Goal: Use online tool/utility: Utilize a website feature to perform a specific function

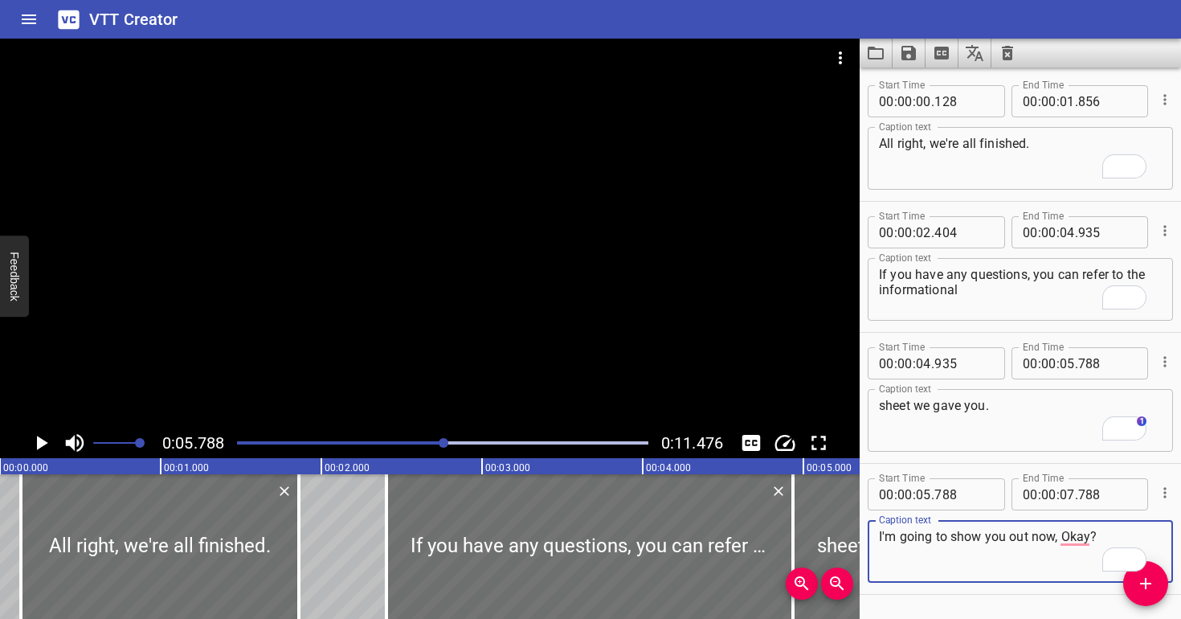
scroll to position [0, 929]
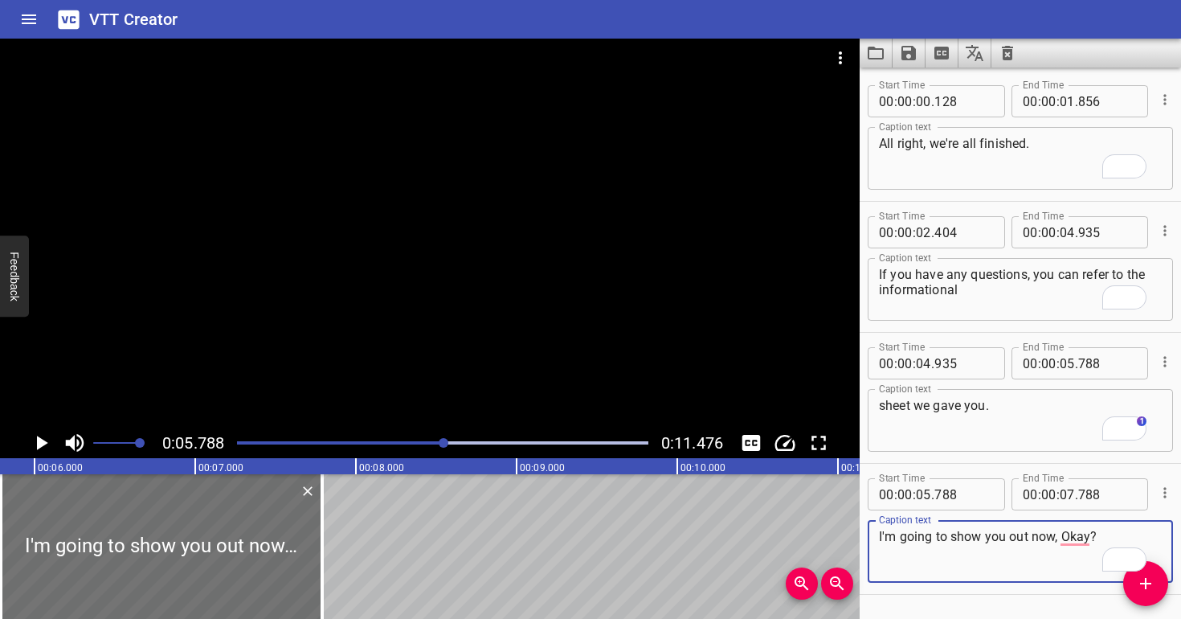
click at [423, 321] on div at bounding box center [430, 233] width 860 height 389
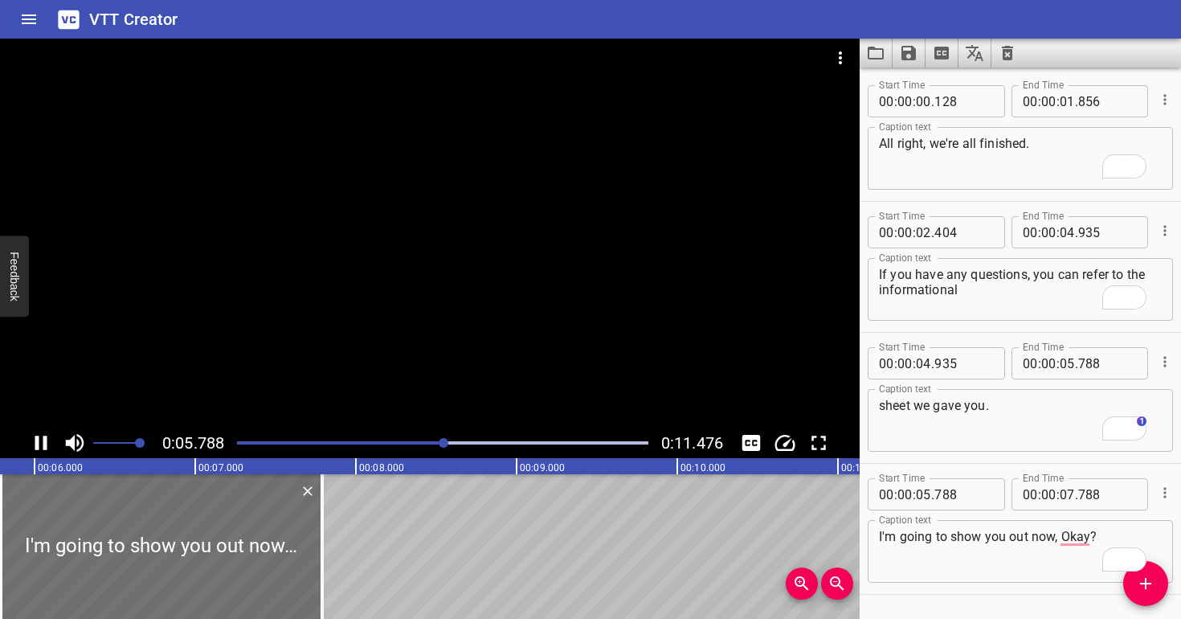
scroll to position [48, 0]
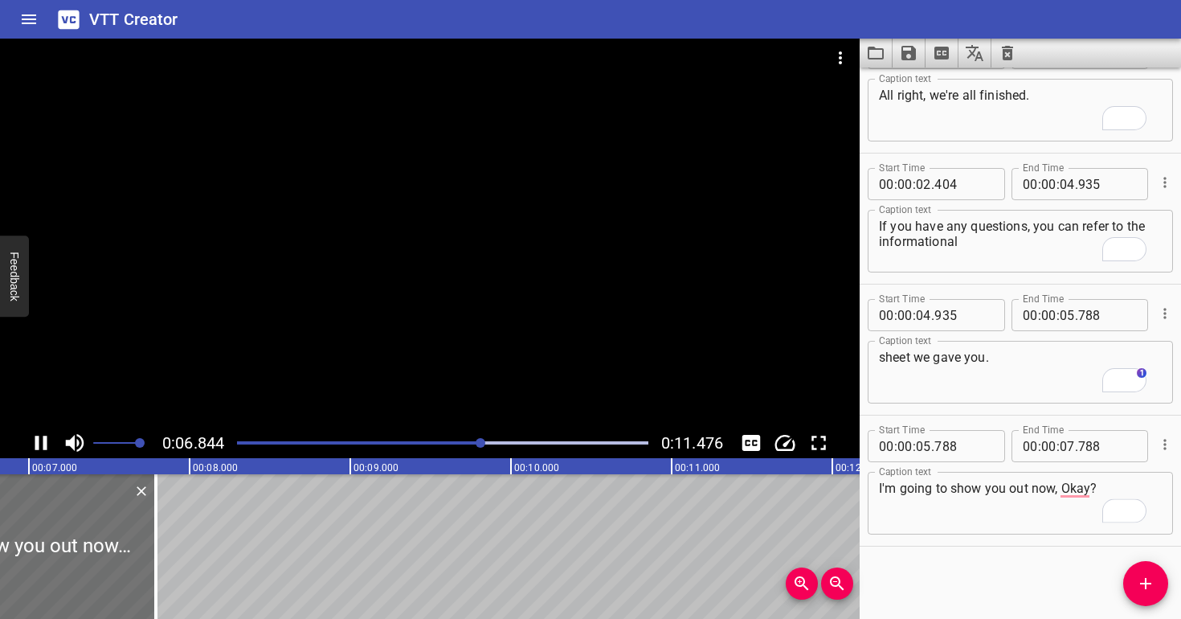
click at [423, 318] on div at bounding box center [430, 233] width 860 height 389
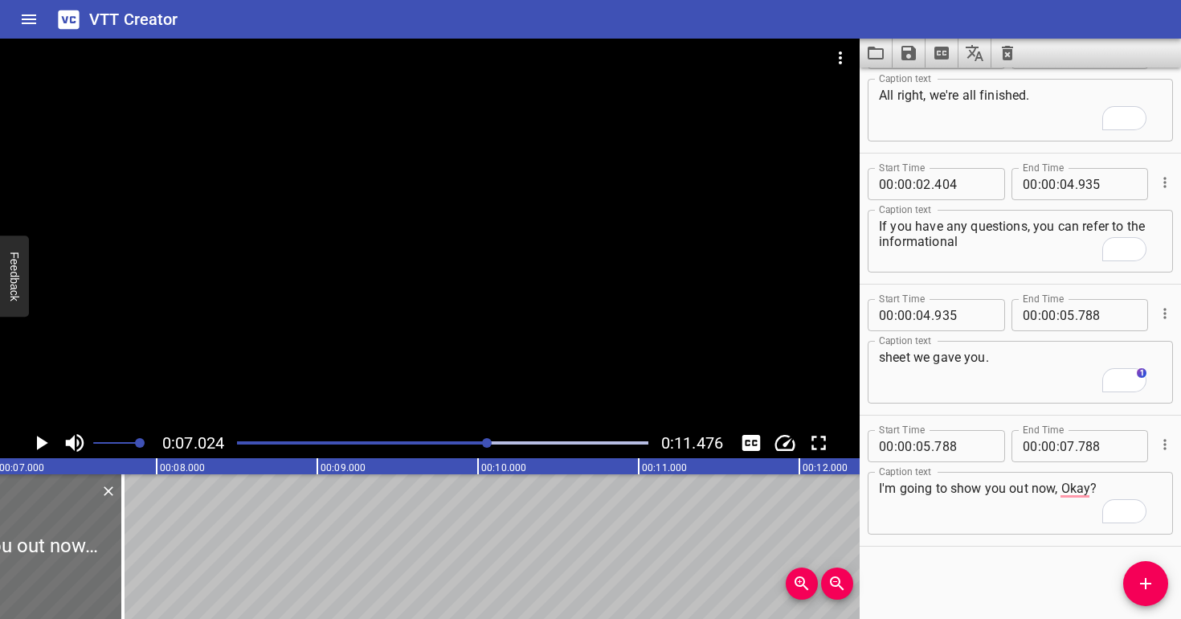
click at [423, 318] on div at bounding box center [430, 233] width 860 height 389
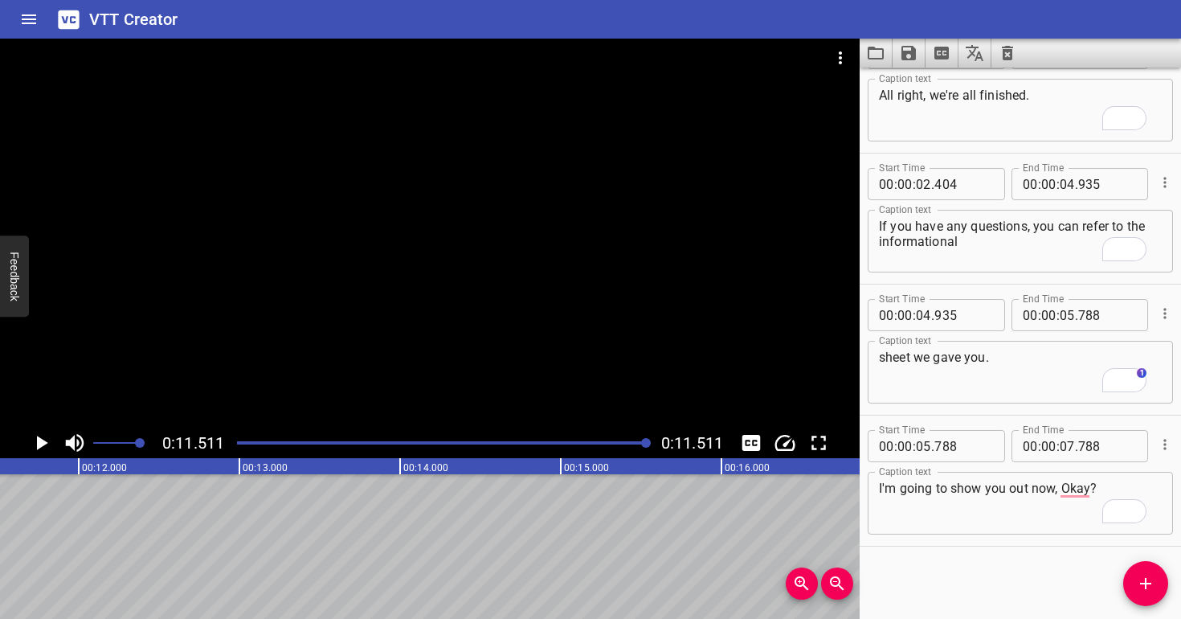
scroll to position [0, 1849]
click at [456, 304] on div at bounding box center [430, 233] width 860 height 389
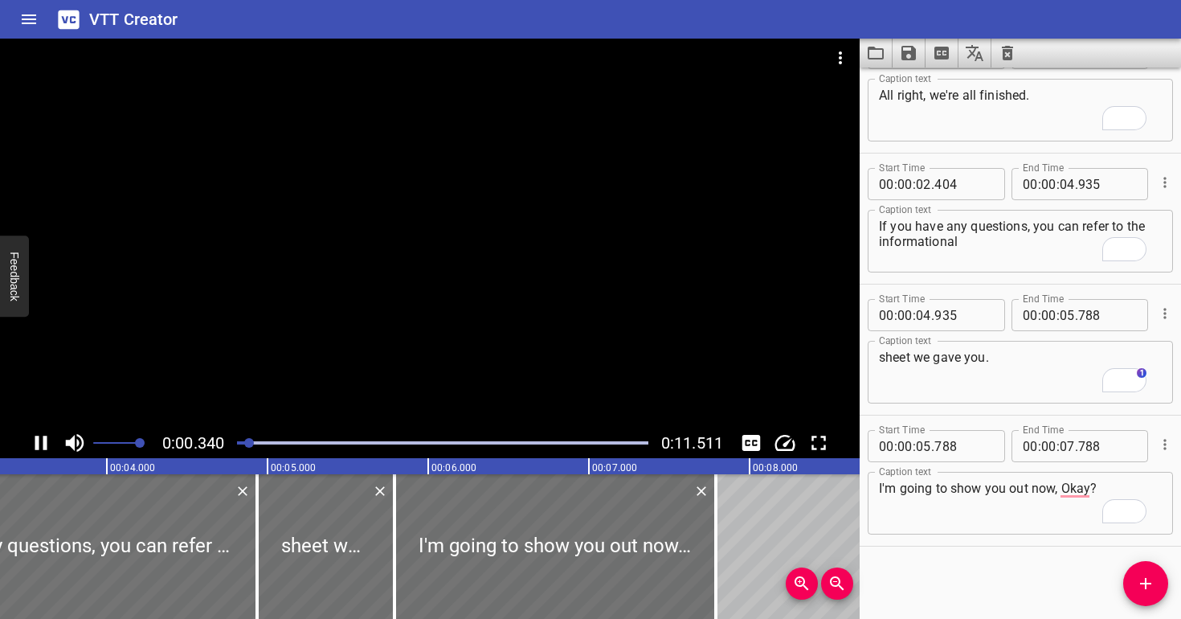
scroll to position [5, 0]
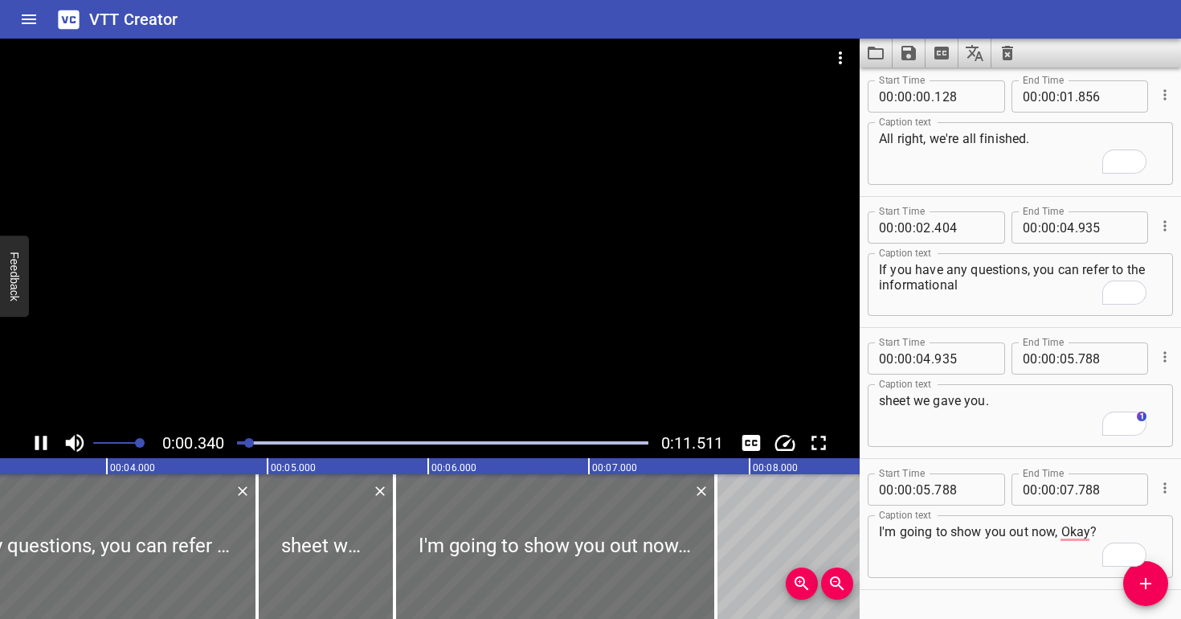
click at [456, 297] on div at bounding box center [430, 233] width 860 height 389
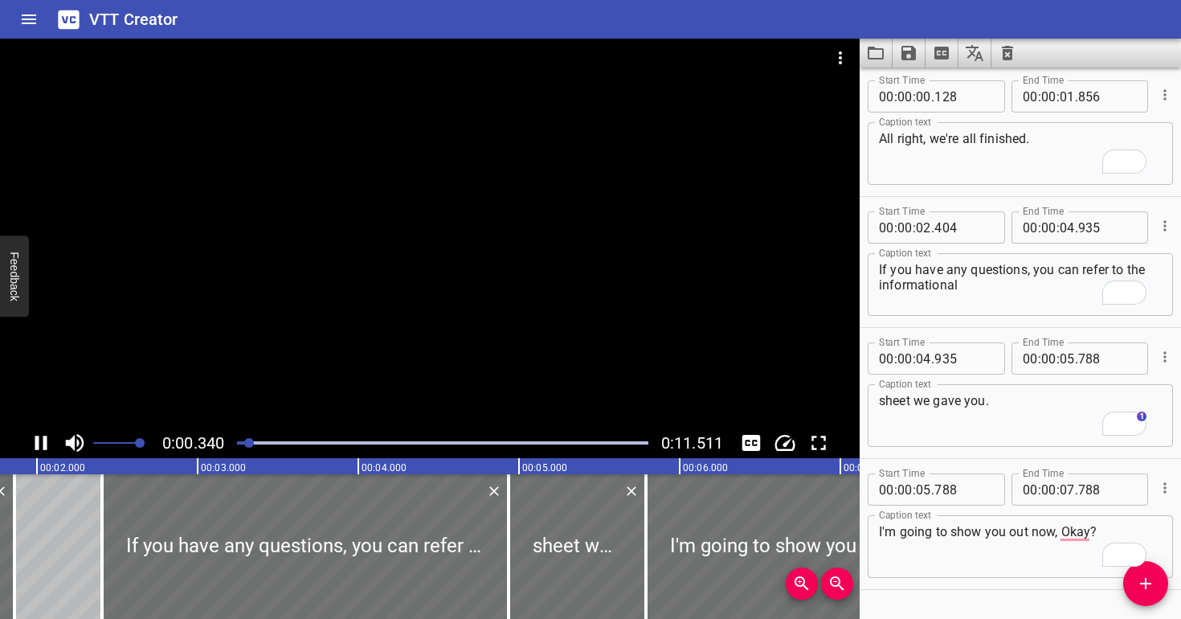
scroll to position [0, 0]
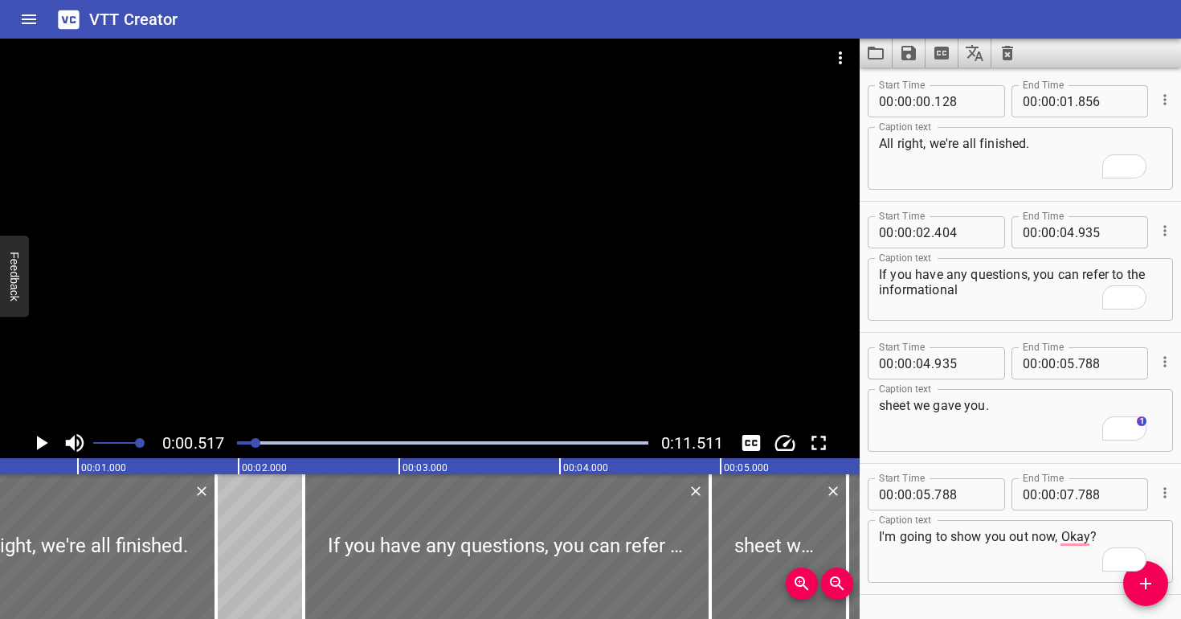
click at [456, 297] on div at bounding box center [430, 233] width 860 height 389
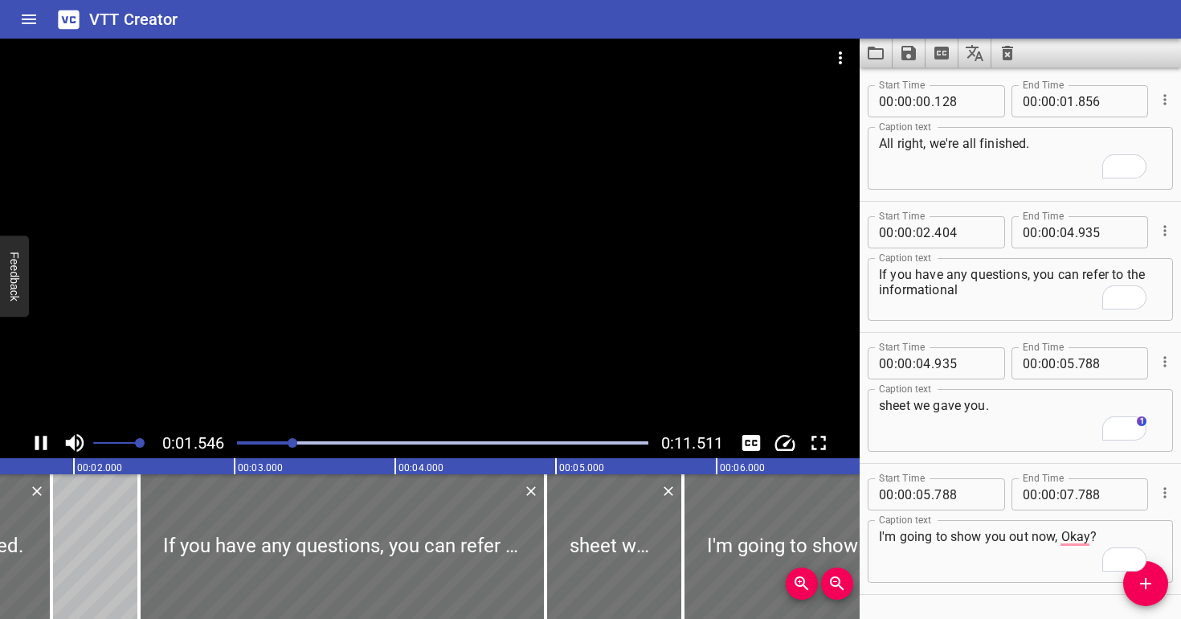
click at [459, 284] on div at bounding box center [430, 233] width 860 height 389
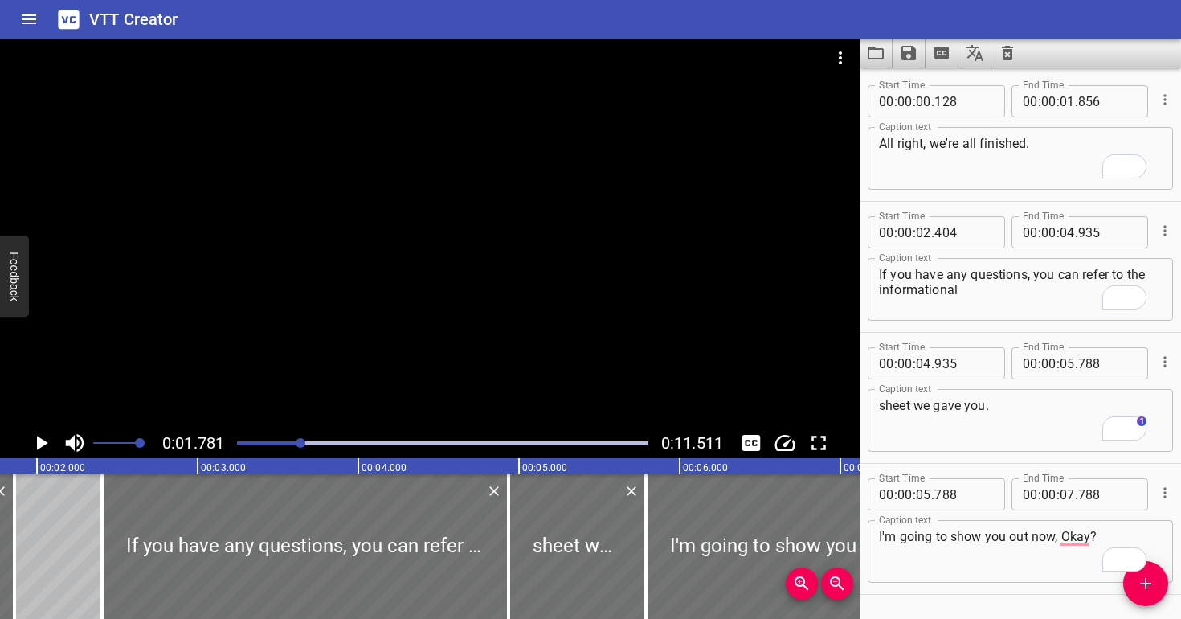
scroll to position [0, 286]
click at [456, 289] on div at bounding box center [430, 233] width 860 height 389
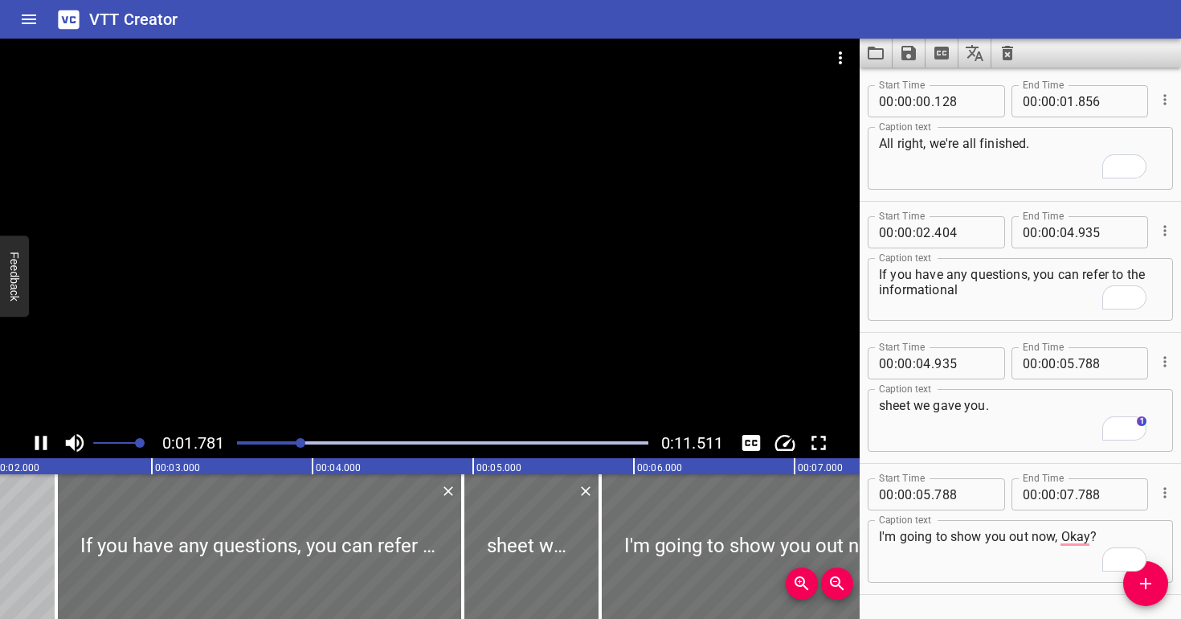
click at [469, 266] on div at bounding box center [430, 233] width 860 height 389
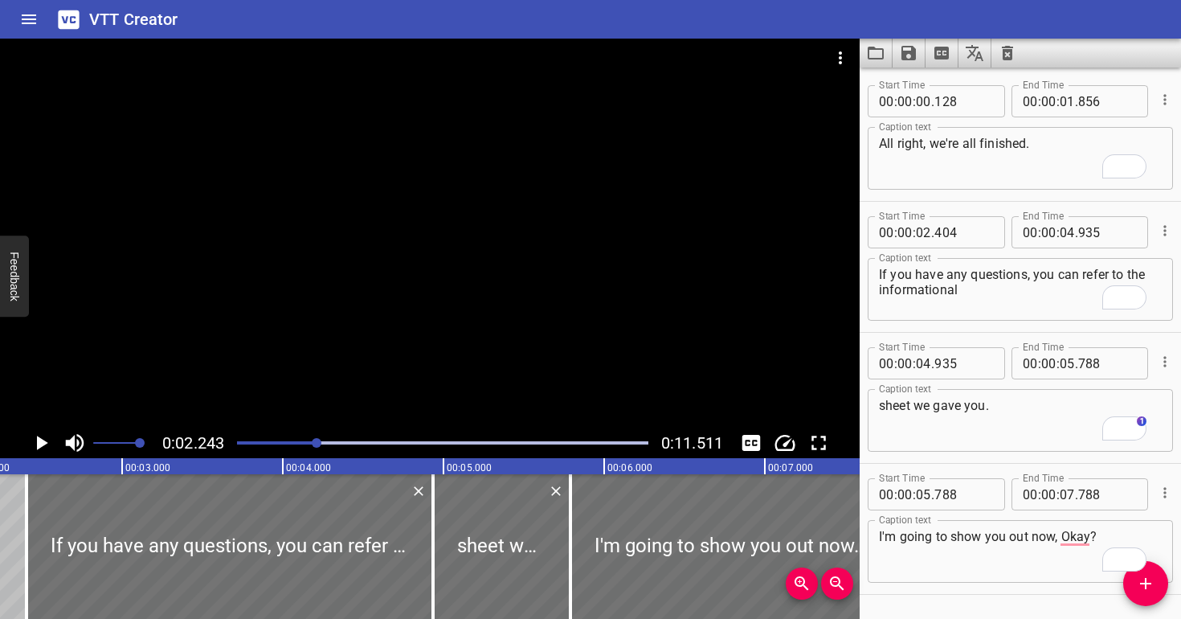
click at [466, 269] on div at bounding box center [430, 233] width 860 height 389
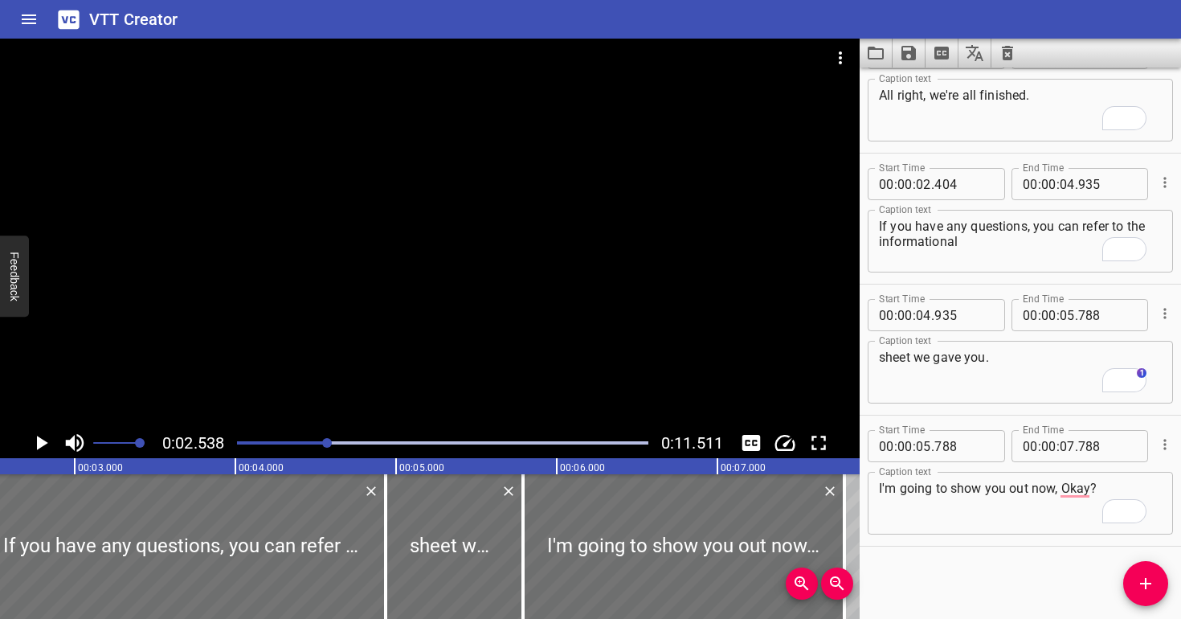
click at [464, 268] on div at bounding box center [430, 233] width 860 height 389
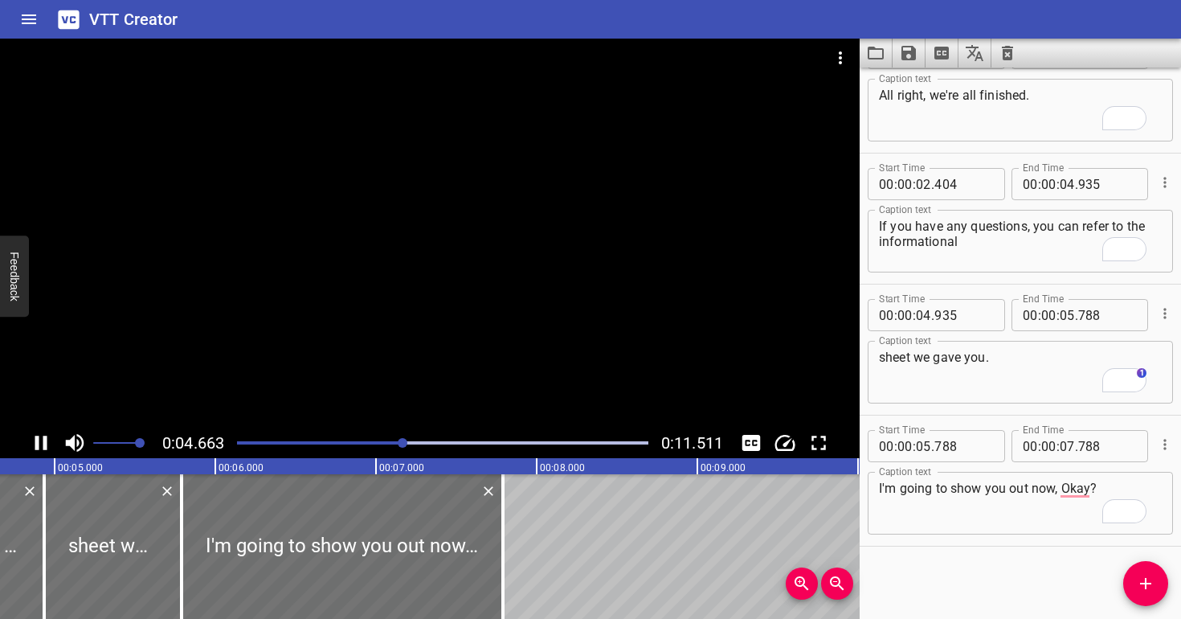
click at [534, 292] on div at bounding box center [430, 233] width 860 height 389
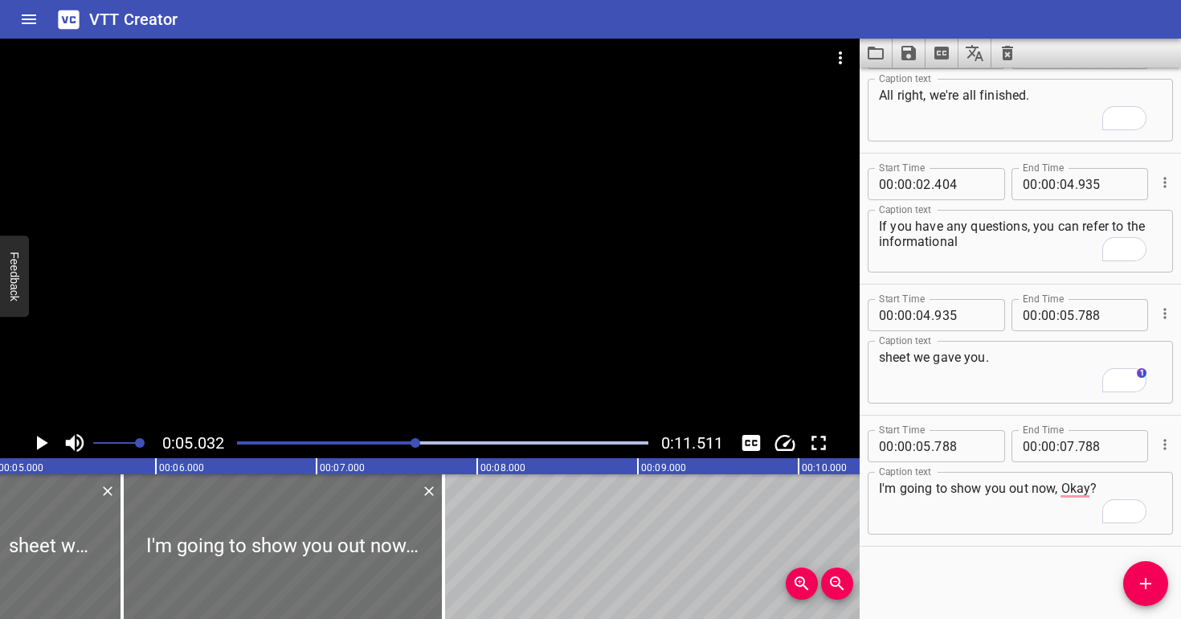
click at [533, 292] on div at bounding box center [430, 233] width 860 height 389
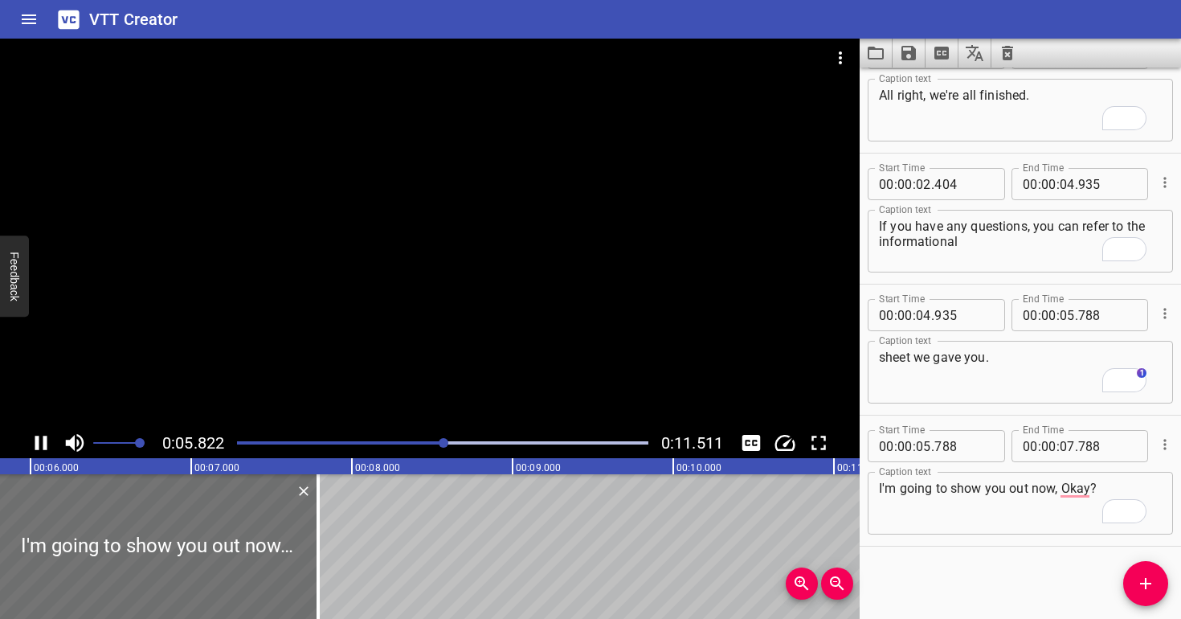
click at [529, 276] on div at bounding box center [430, 233] width 860 height 389
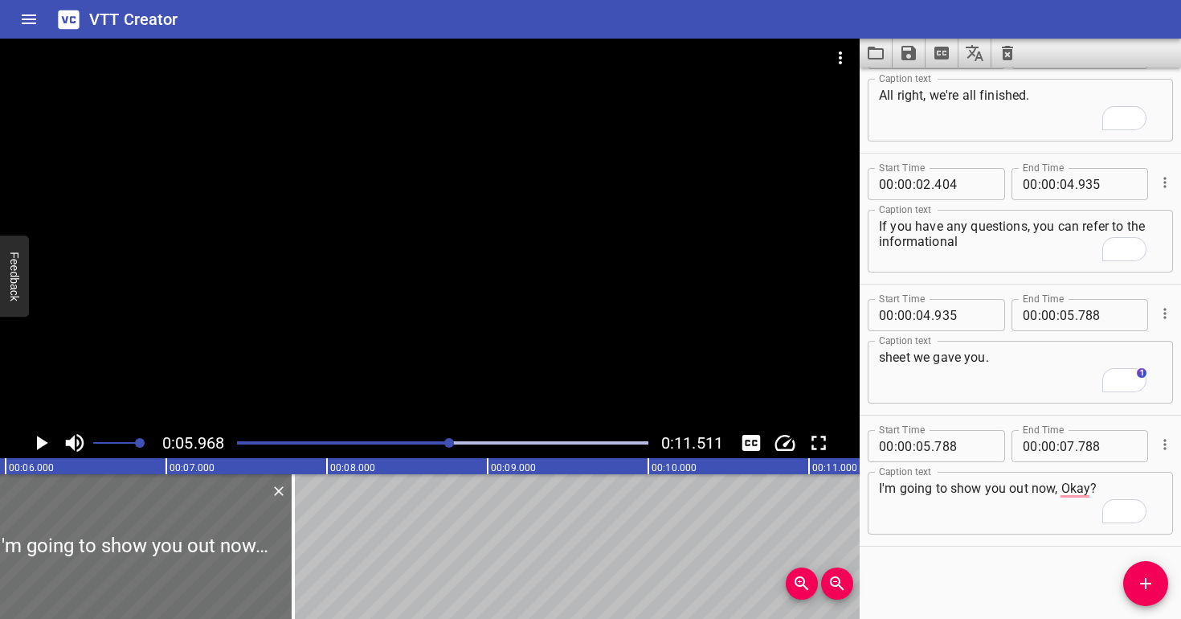
click at [529, 276] on div at bounding box center [430, 233] width 860 height 389
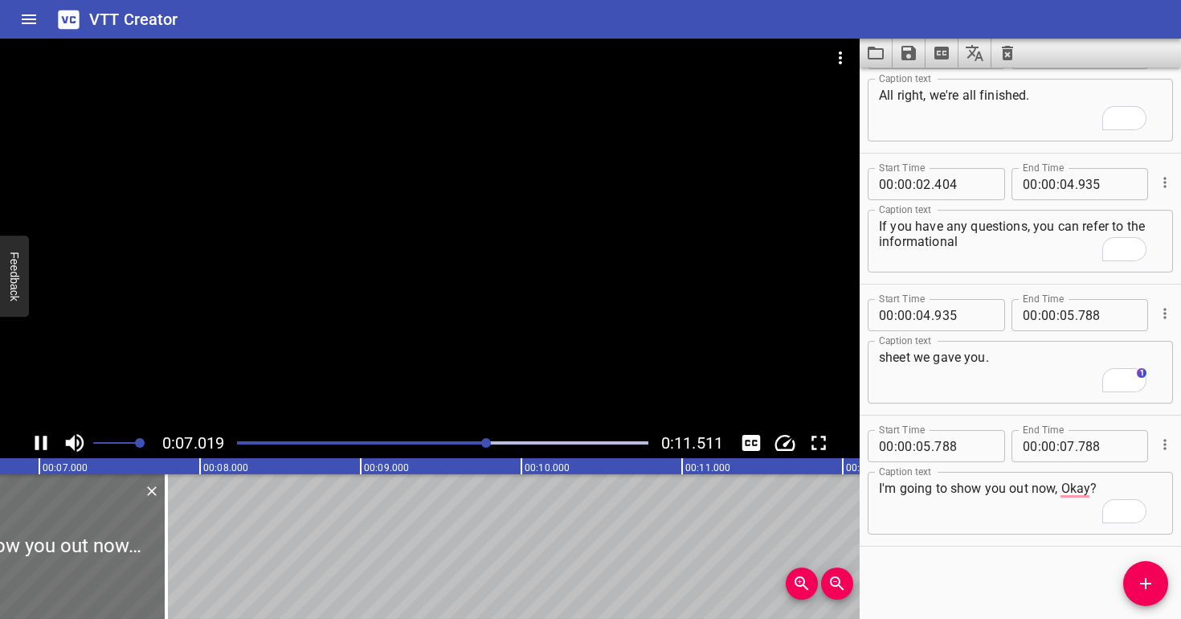
click at [528, 272] on div at bounding box center [430, 233] width 860 height 389
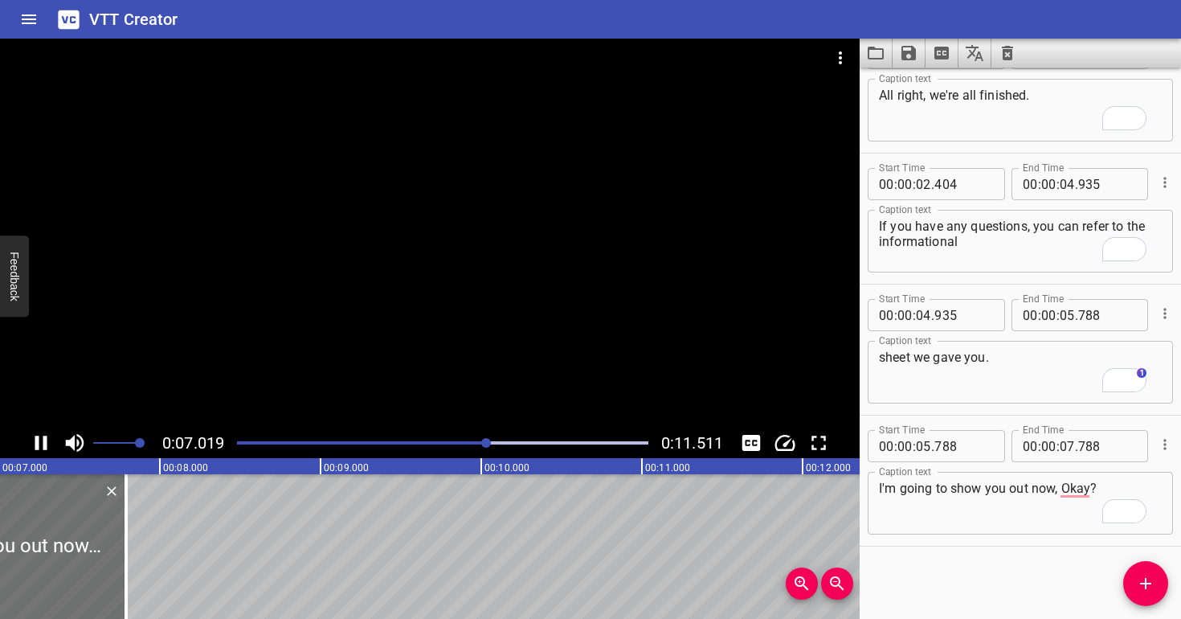
scroll to position [0, 1144]
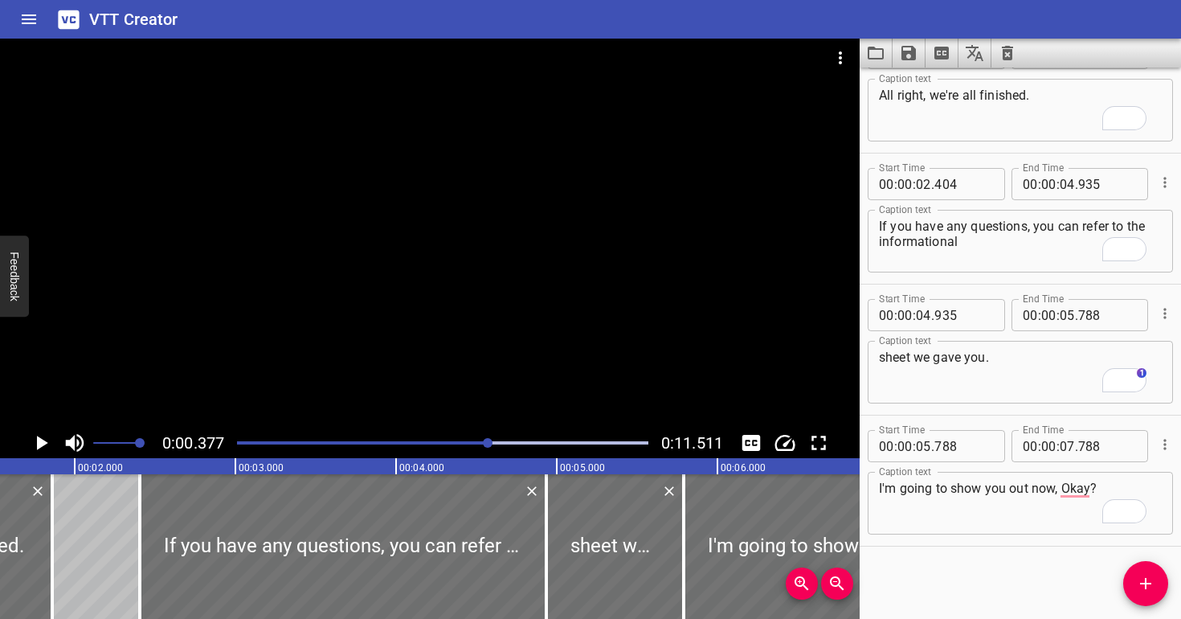
drag, startPoint x: 490, startPoint y: 441, endPoint x: 479, endPoint y: 361, distance: 80.3
click at [489, 441] on div at bounding box center [488, 443] width 10 height 10
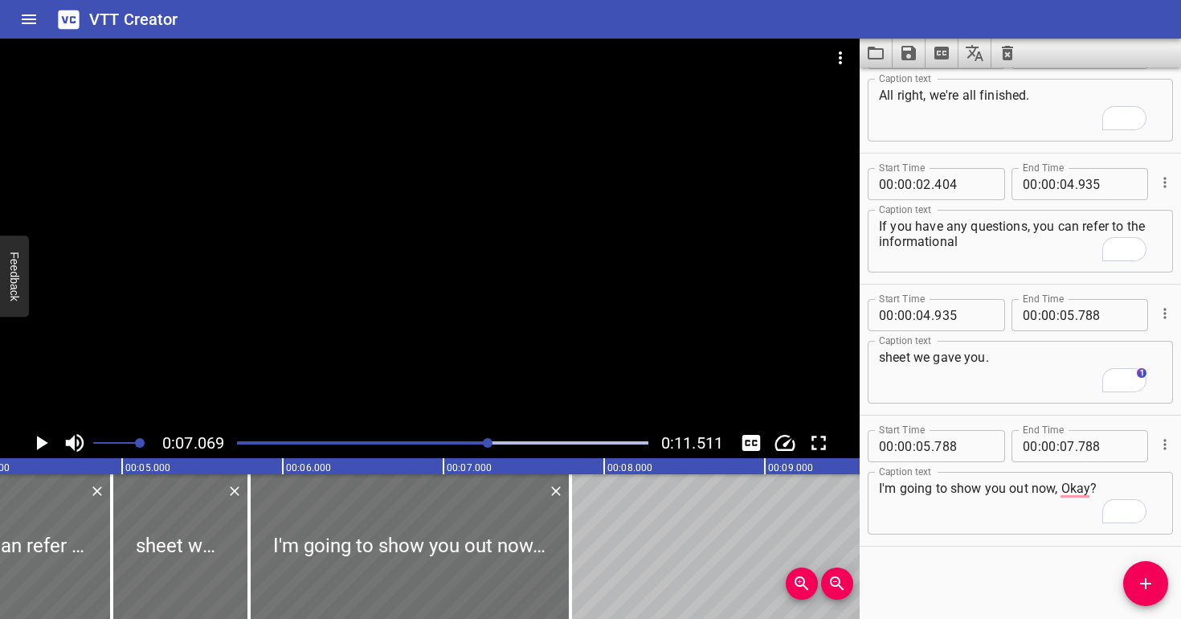
click at [471, 347] on div at bounding box center [430, 233] width 860 height 389
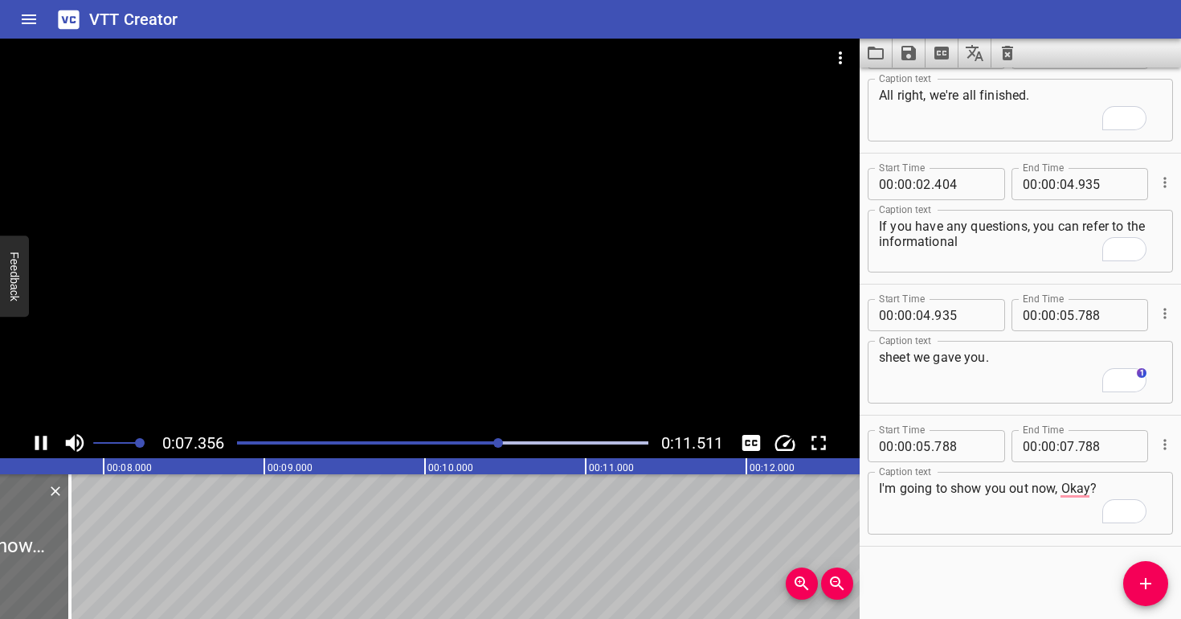
click at [473, 331] on div at bounding box center [430, 233] width 860 height 389
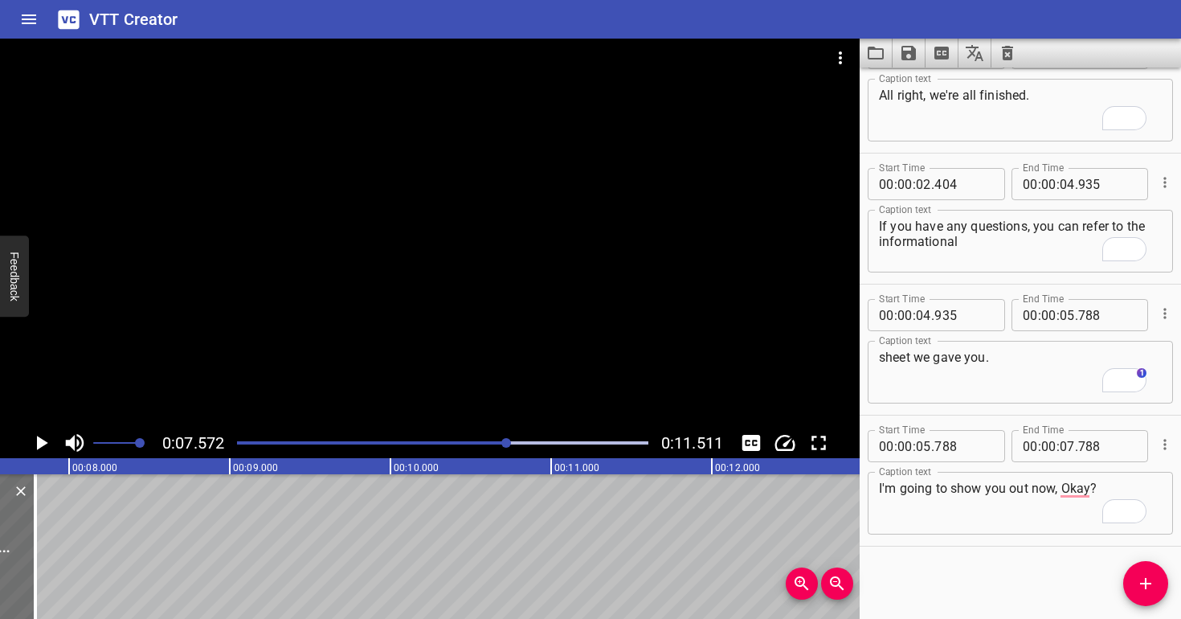
click at [464, 419] on div at bounding box center [430, 233] width 860 height 389
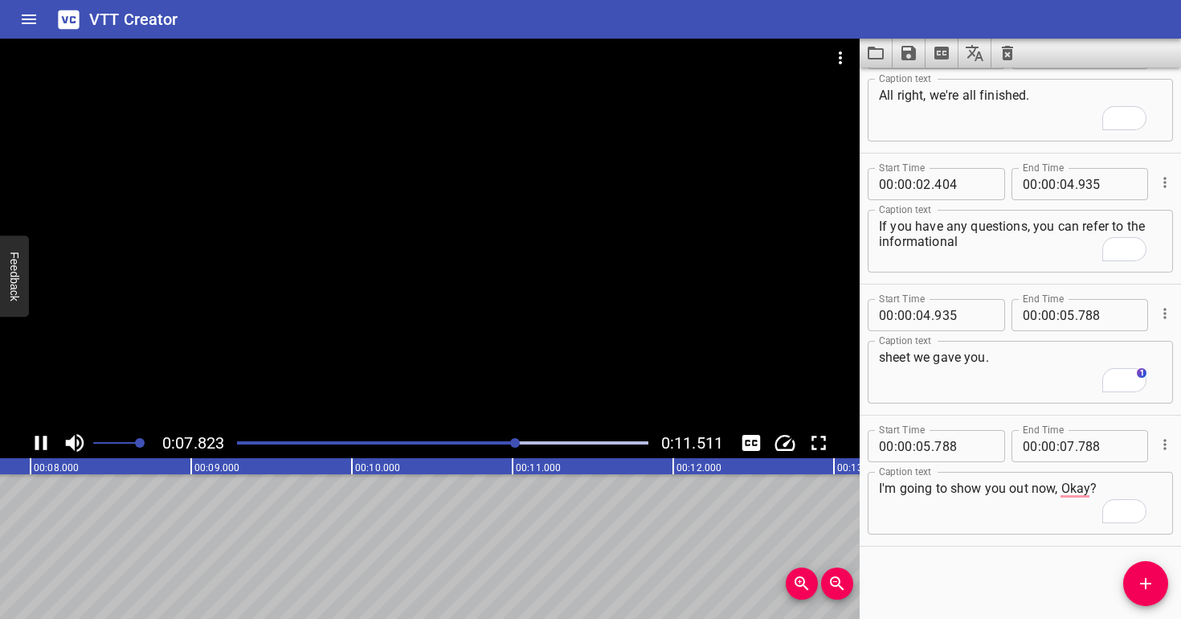
click at [459, 439] on div at bounding box center [442, 442] width 431 height 22
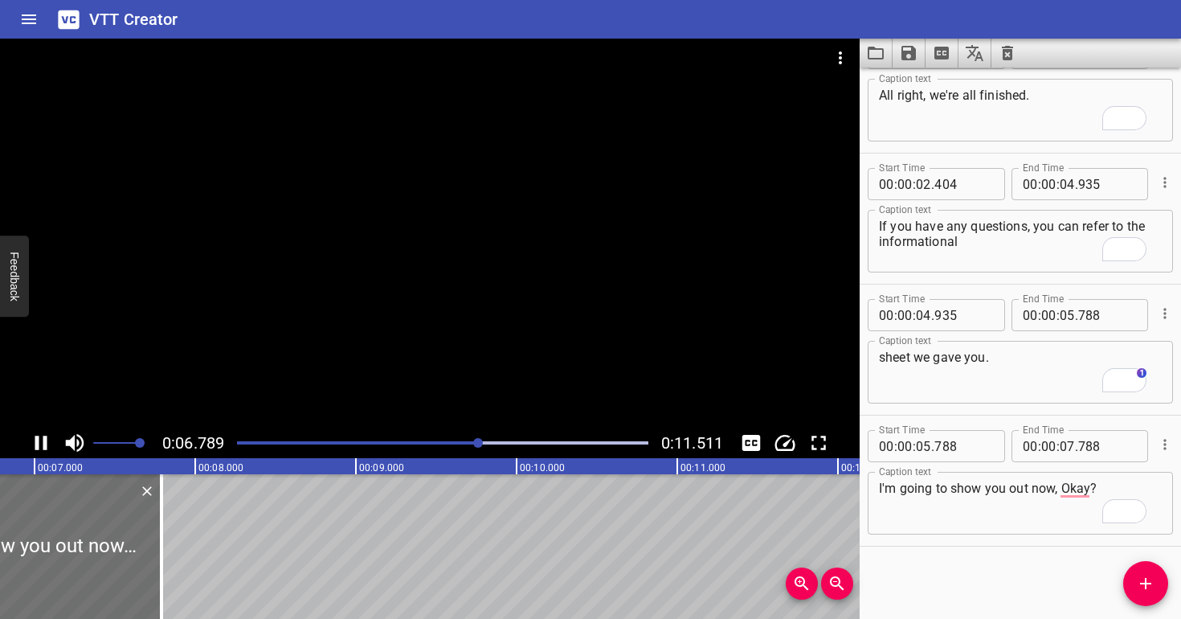
click at [504, 373] on div at bounding box center [430, 233] width 860 height 389
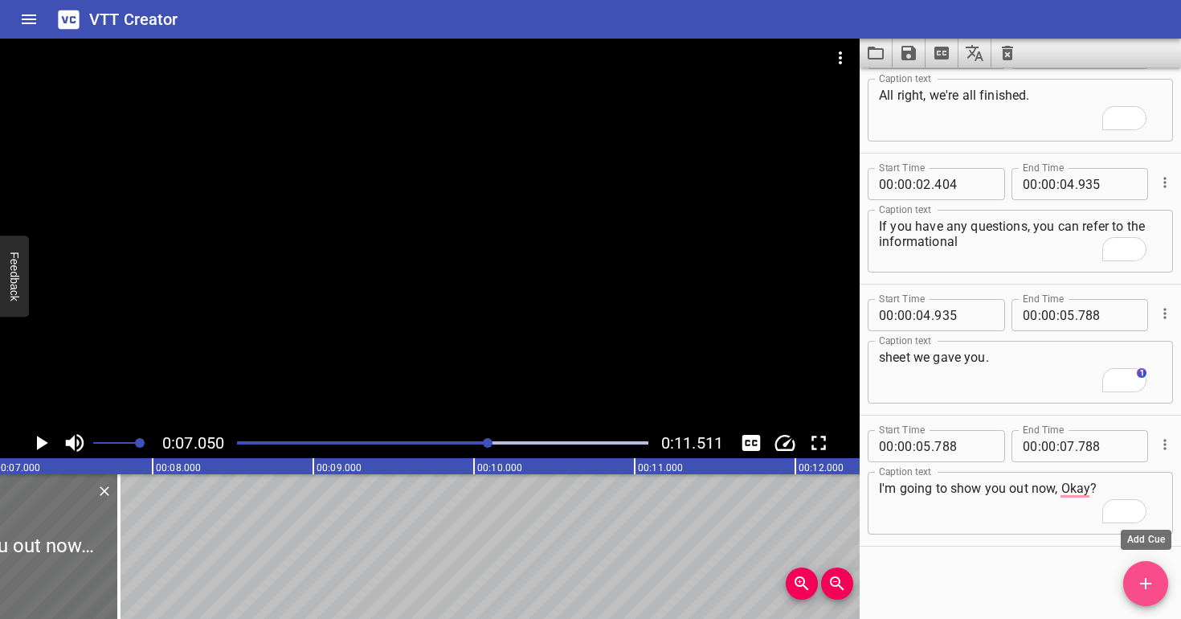
click at [1143, 586] on icon "Add Cue" at bounding box center [1145, 583] width 19 height 19
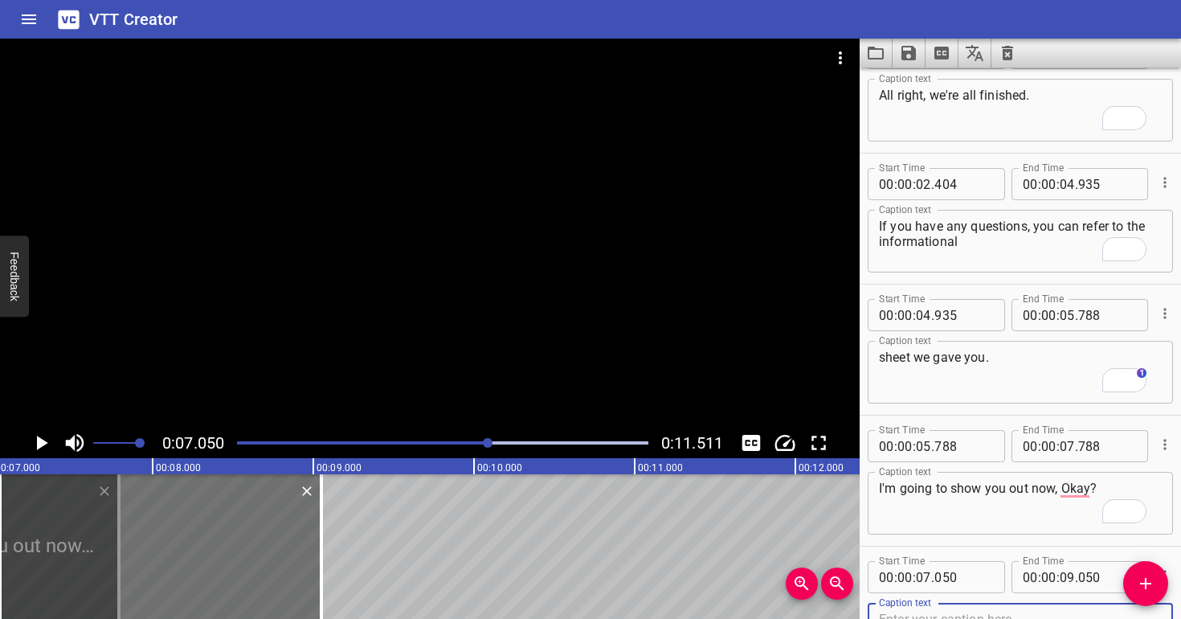
scroll to position [55, 0]
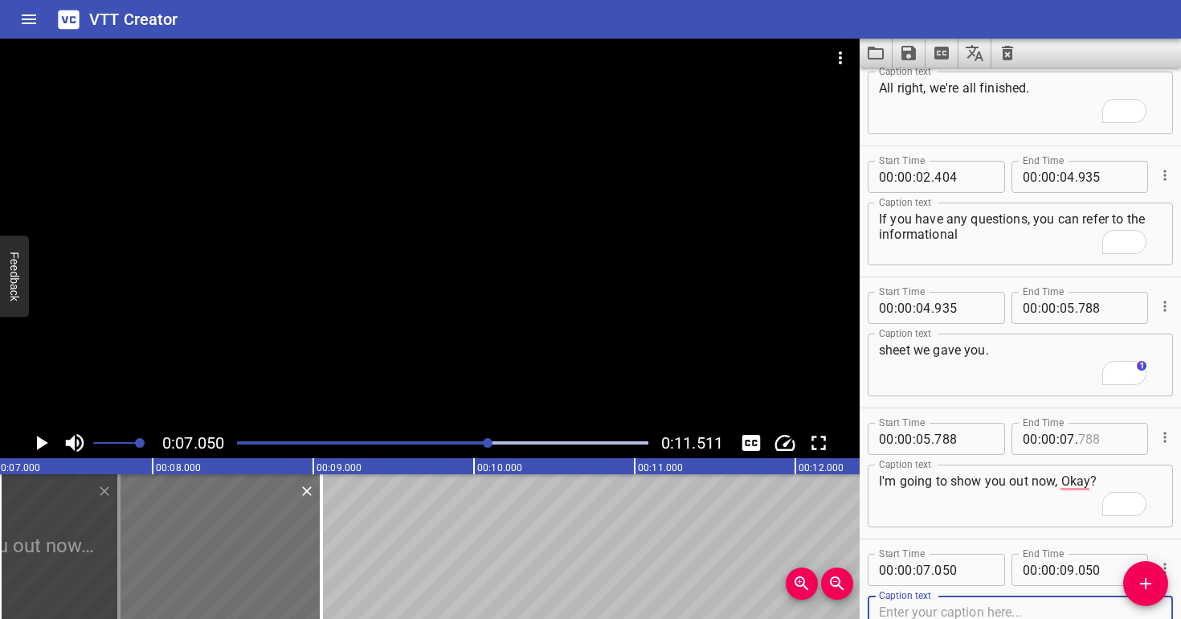
click at [1097, 448] on input "number" at bounding box center [1107, 439] width 59 height 32
click at [1078, 440] on input "44" at bounding box center [1107, 439] width 59 height 32
drag, startPoint x: 1103, startPoint y: 443, endPoint x: 1072, endPoint y: 439, distance: 30.8
click at [1078, 439] on input "044" at bounding box center [1107, 439] width 59 height 32
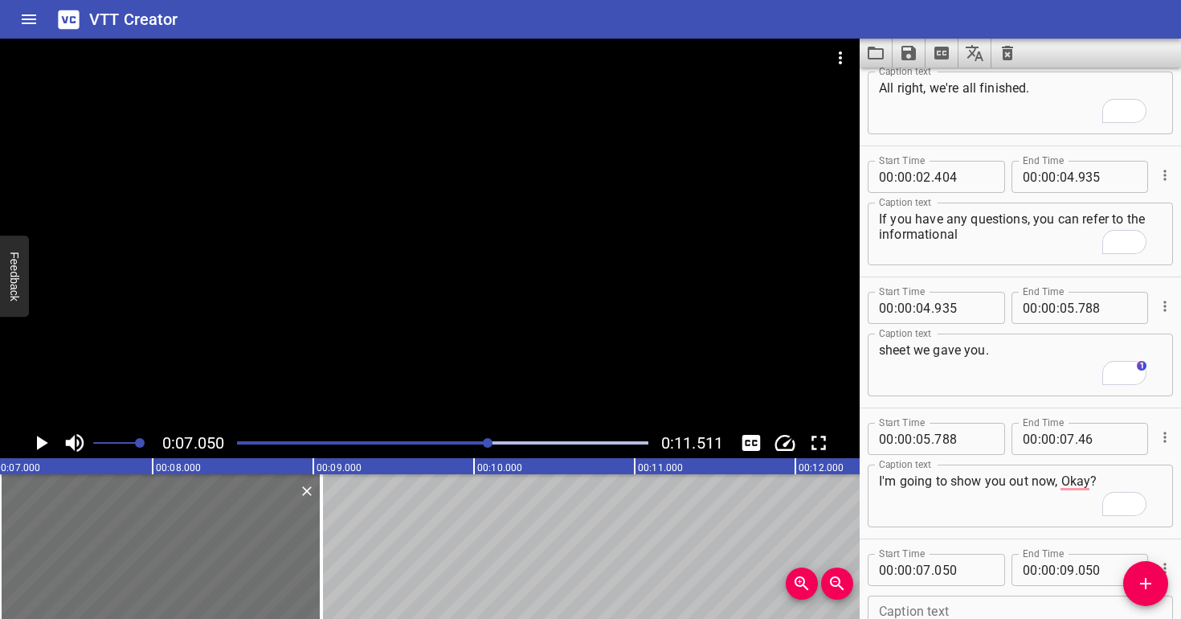
type input "046"
click at [947, 612] on textarea "To enrich screen reader interactions, please activate Accessibility in Grammarl…" at bounding box center [1020, 627] width 283 height 46
paste textarea "Thank you."
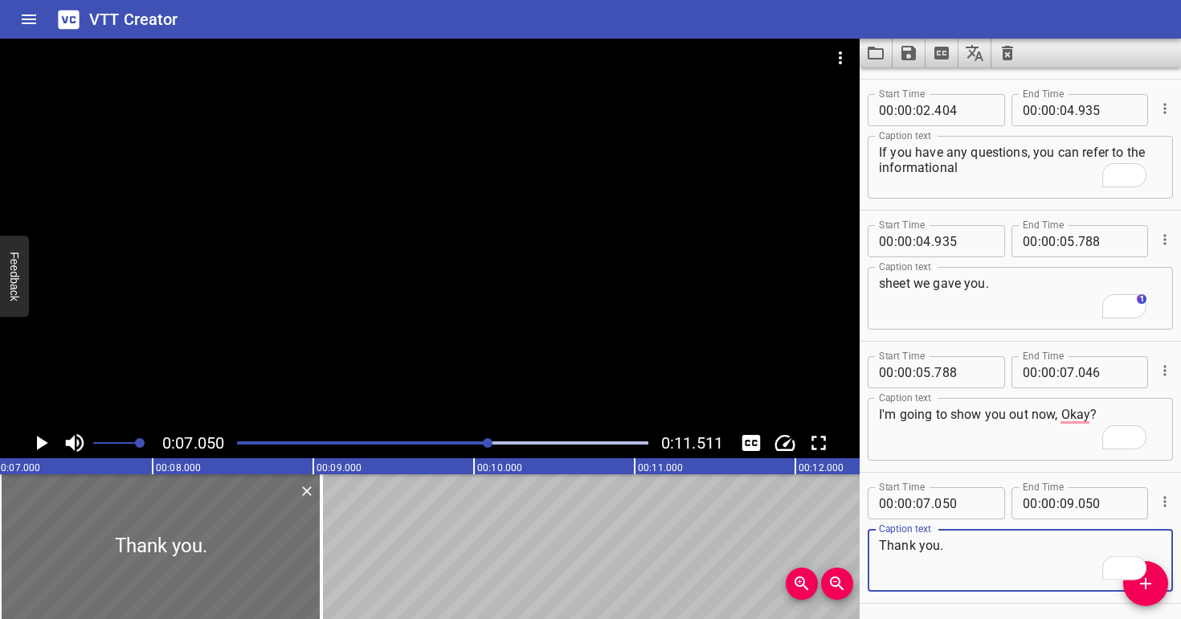
scroll to position [179, 0]
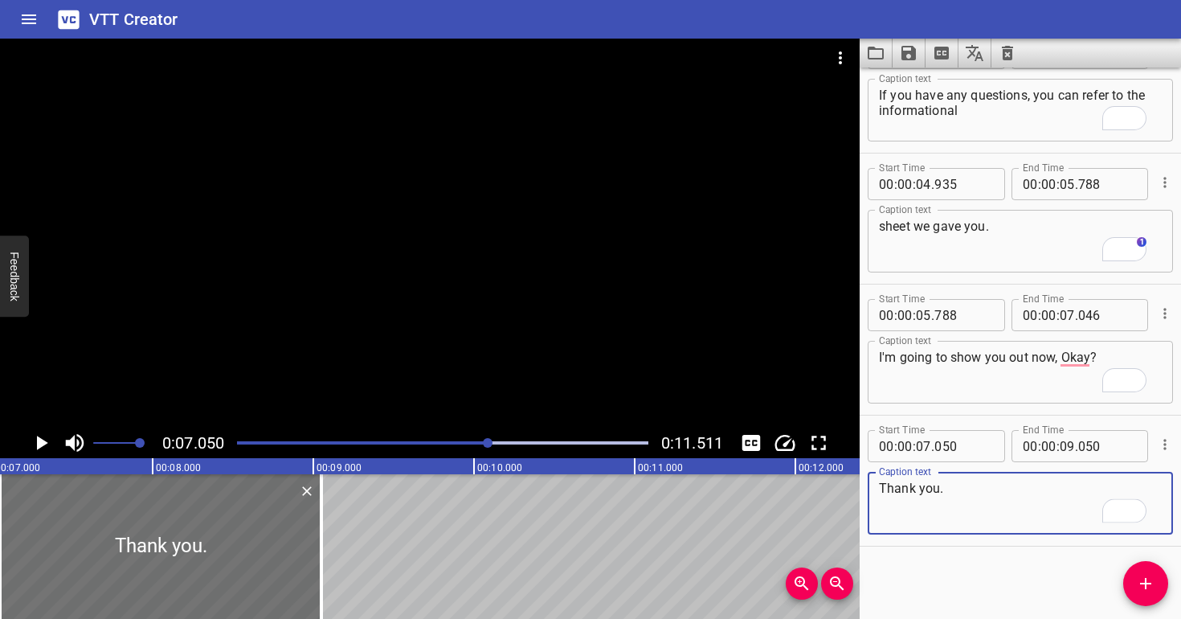
type textarea "Thank you."
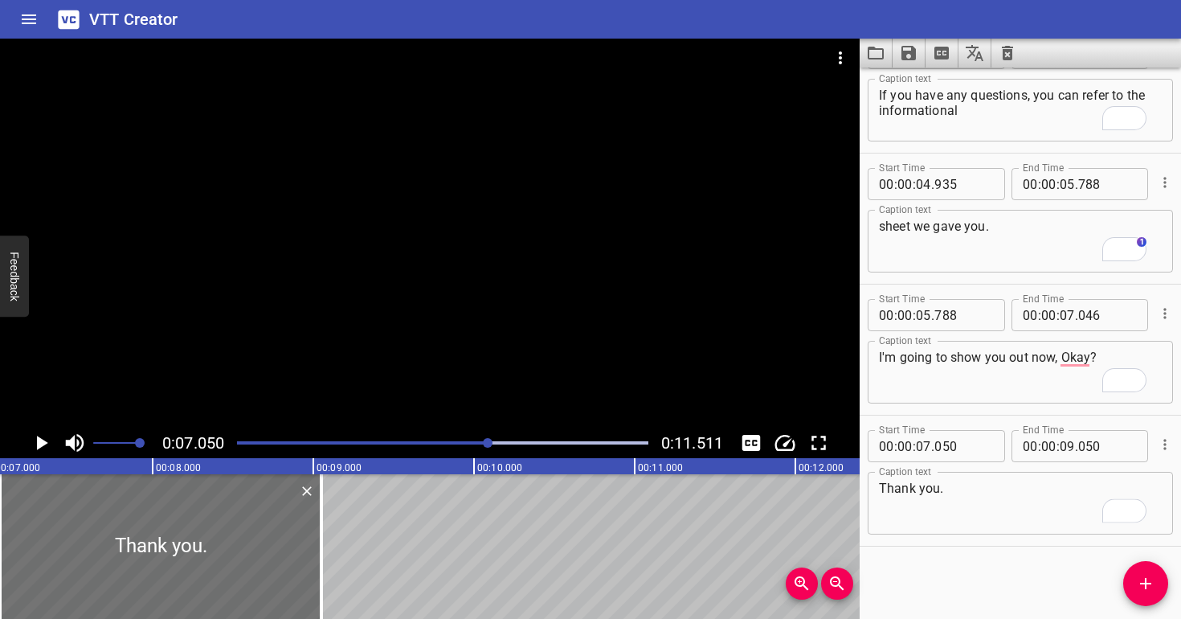
click at [533, 302] on div at bounding box center [430, 233] width 860 height 389
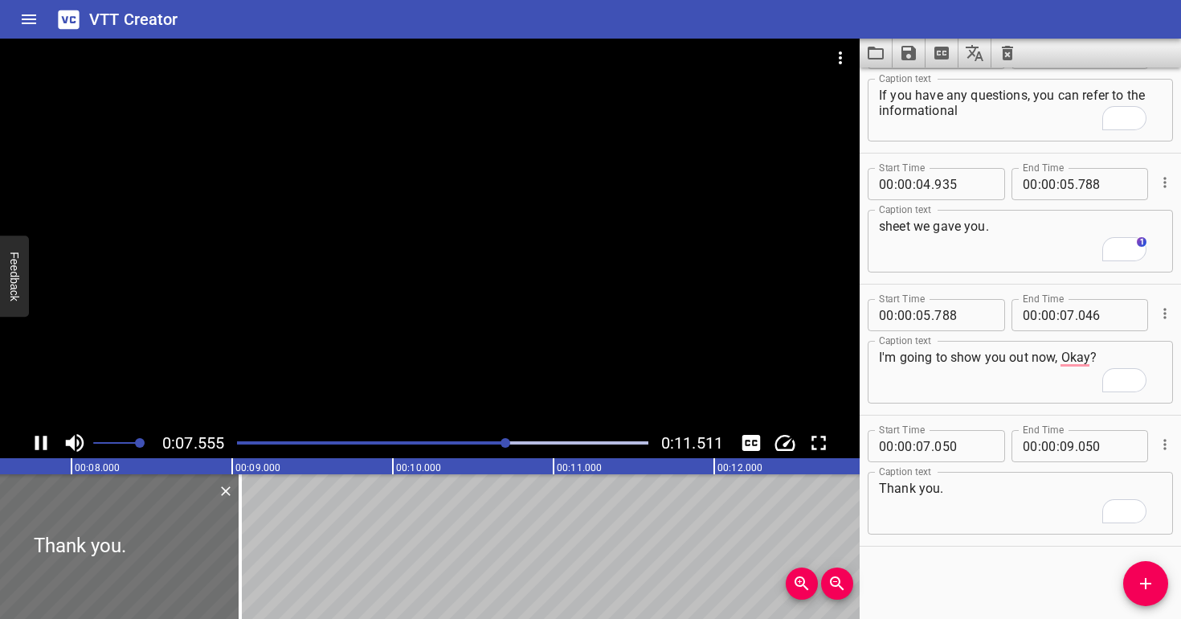
click at [480, 288] on div at bounding box center [430, 233] width 860 height 389
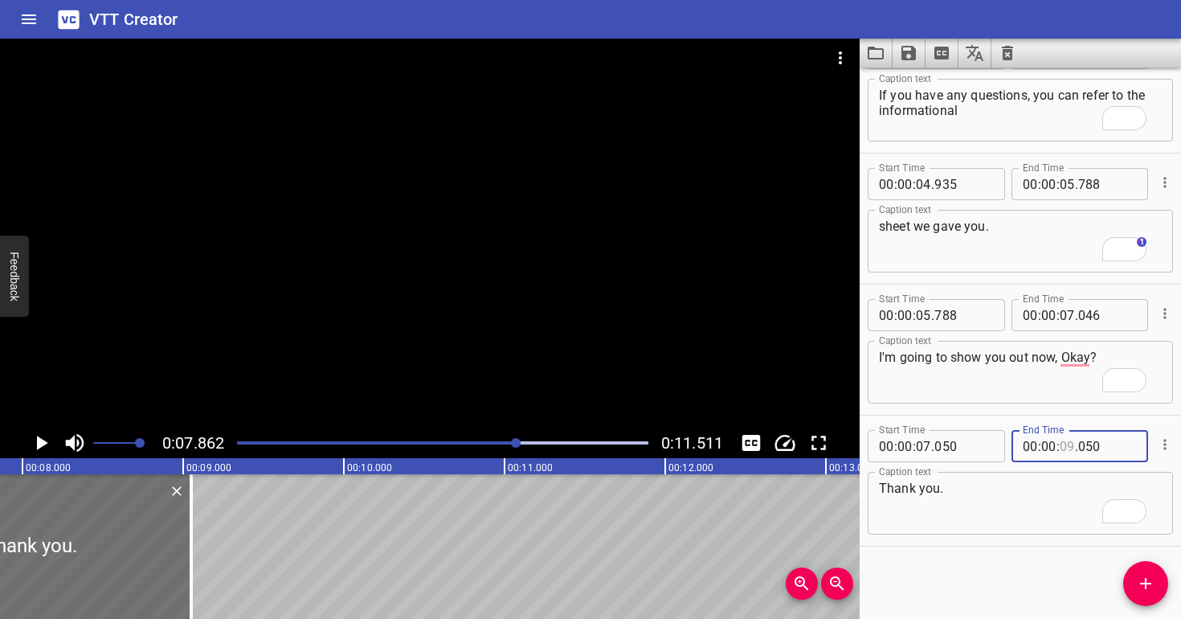
click at [1064, 443] on input "number" at bounding box center [1067, 446] width 15 height 32
type input "07"
type input "862"
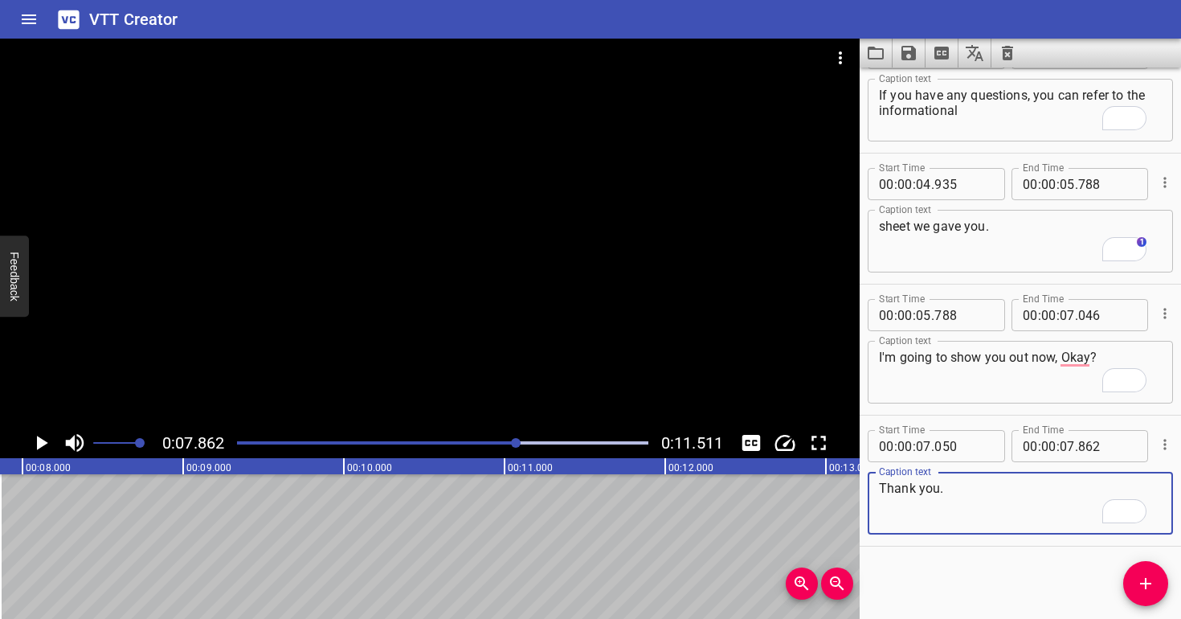
click at [1034, 520] on textarea "Thank you." at bounding box center [1020, 503] width 283 height 46
click at [494, 268] on div at bounding box center [430, 233] width 860 height 389
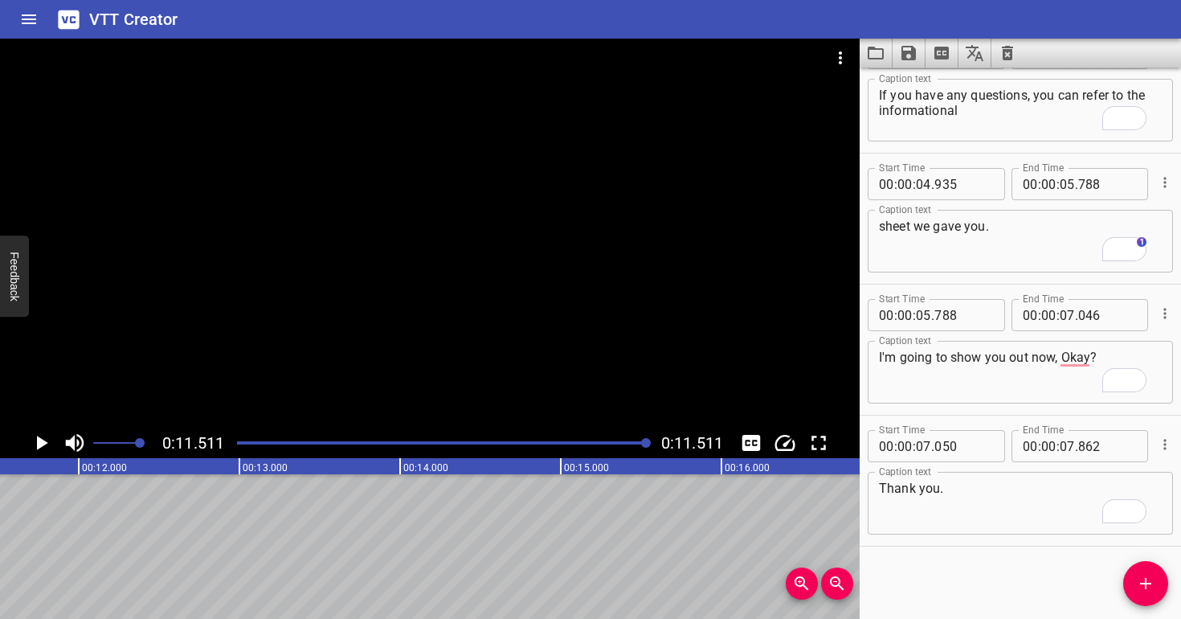
click at [484, 272] on div at bounding box center [430, 233] width 860 height 389
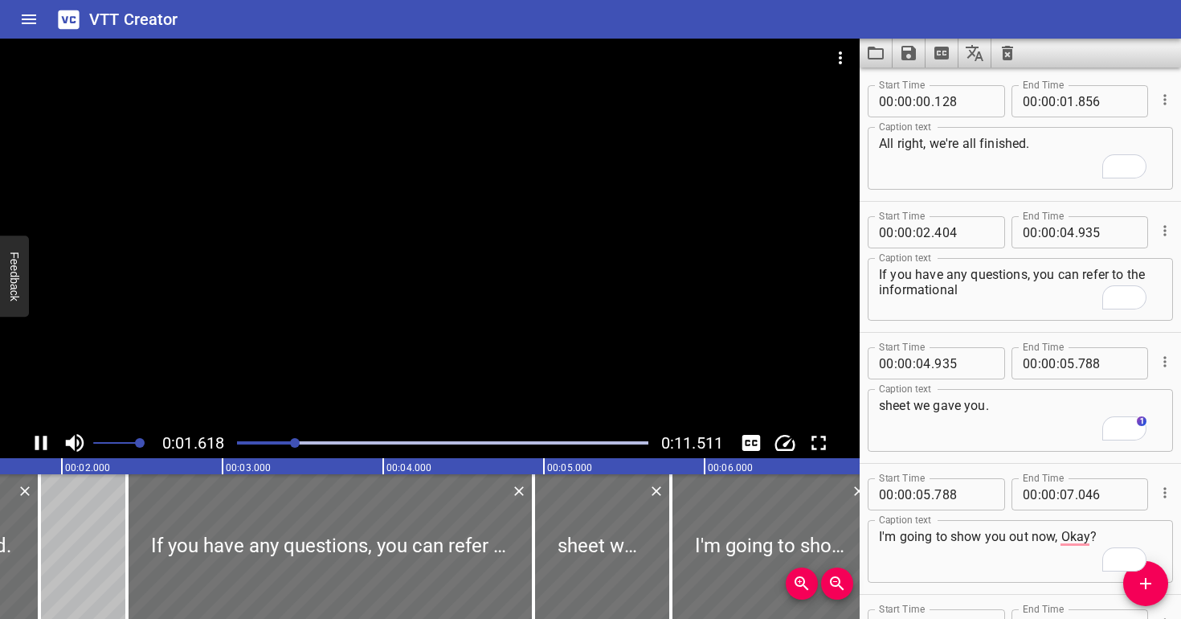
click at [486, 221] on div at bounding box center [430, 233] width 860 height 389
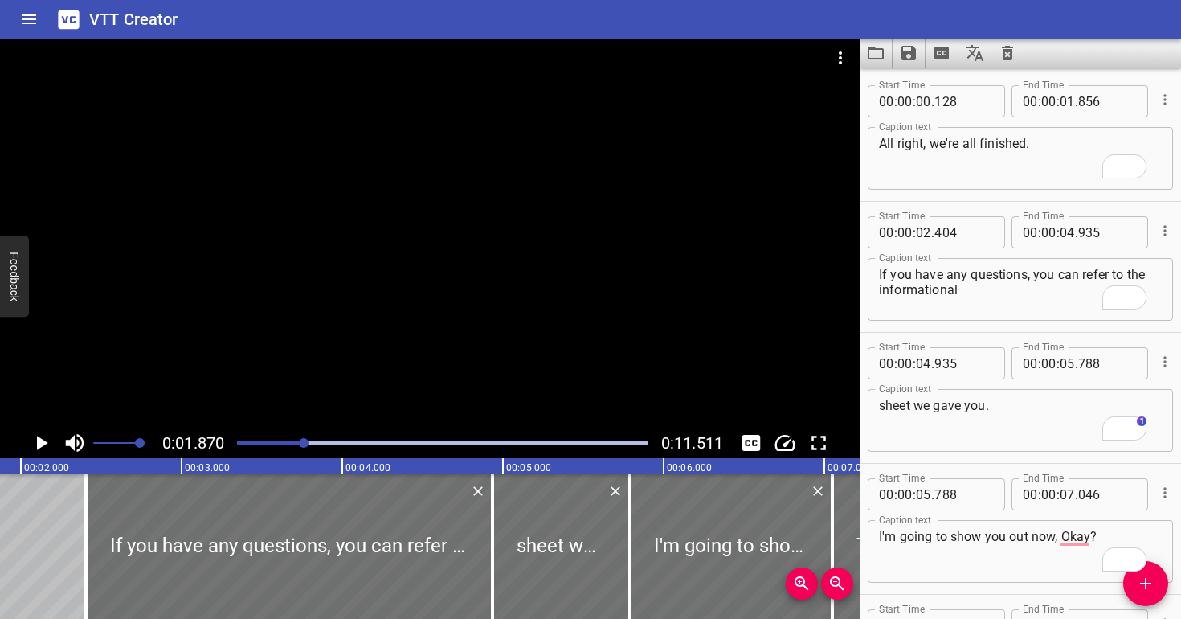
click at [486, 222] on div at bounding box center [430, 233] width 860 height 389
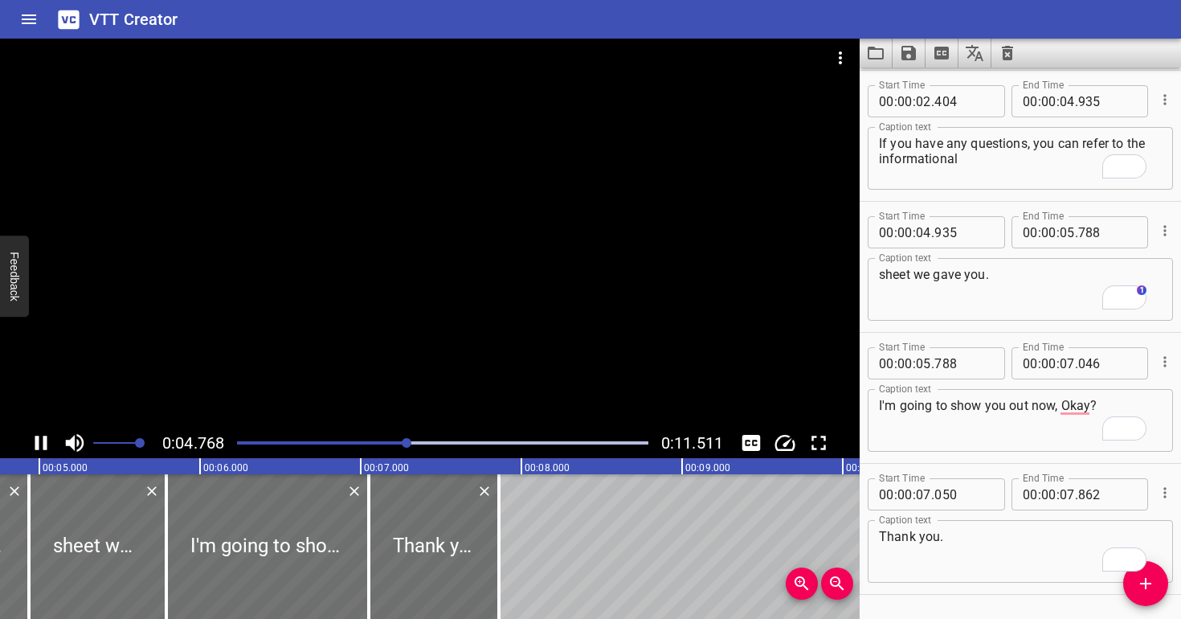
click at [488, 227] on div at bounding box center [430, 233] width 860 height 389
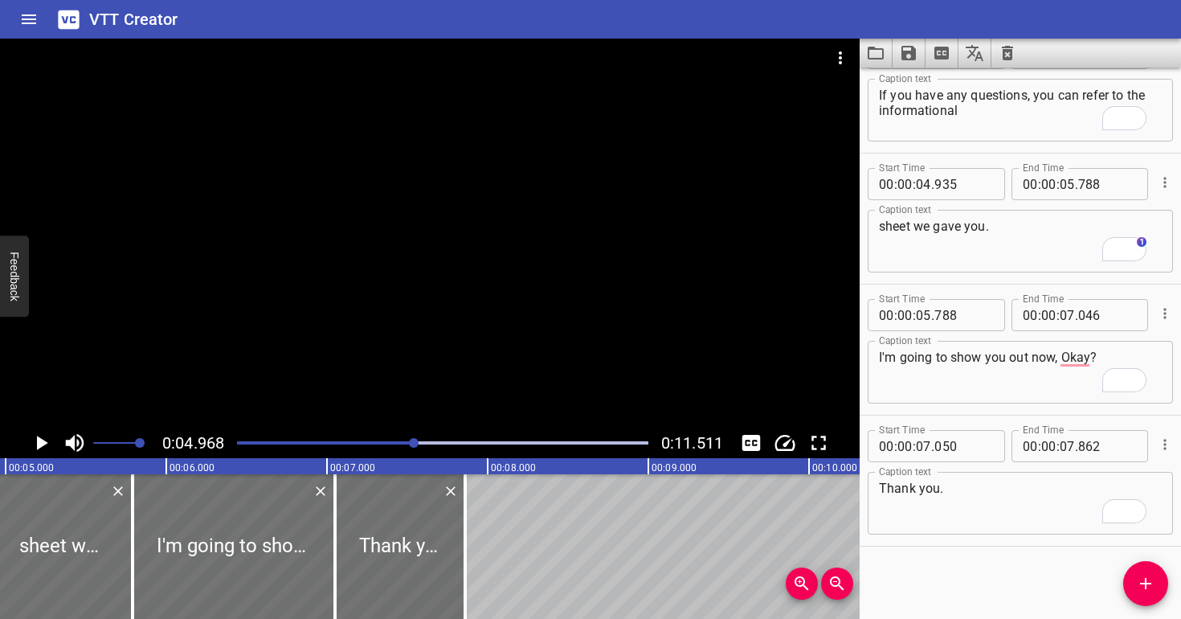
click at [488, 227] on div at bounding box center [430, 233] width 860 height 389
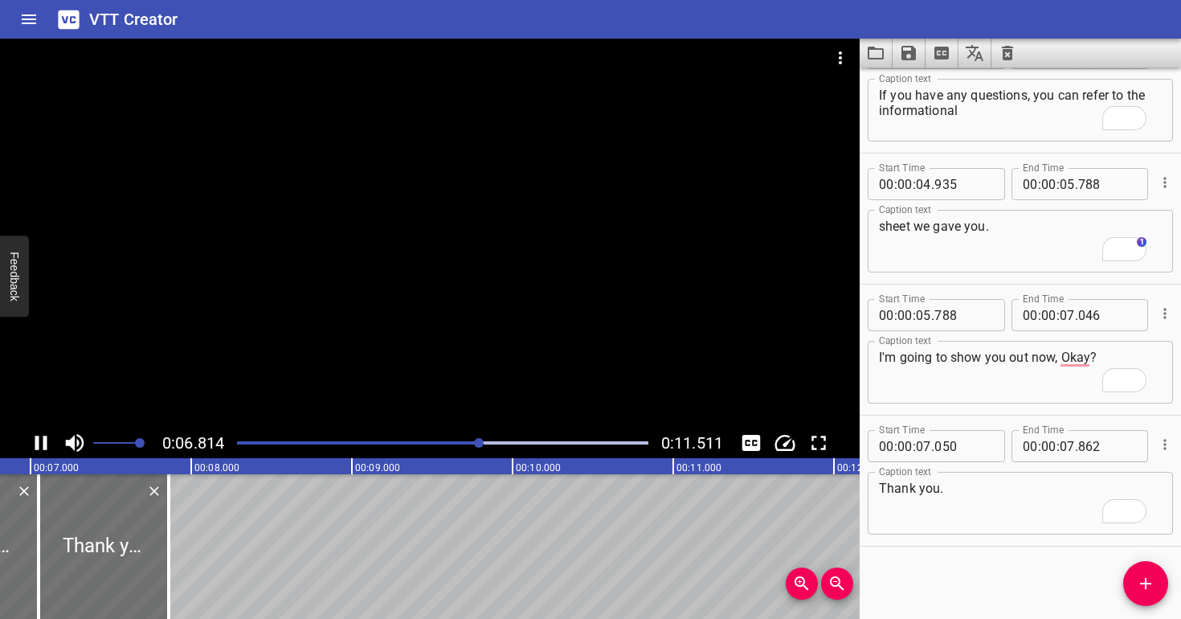
click at [480, 214] on div at bounding box center [430, 233] width 860 height 389
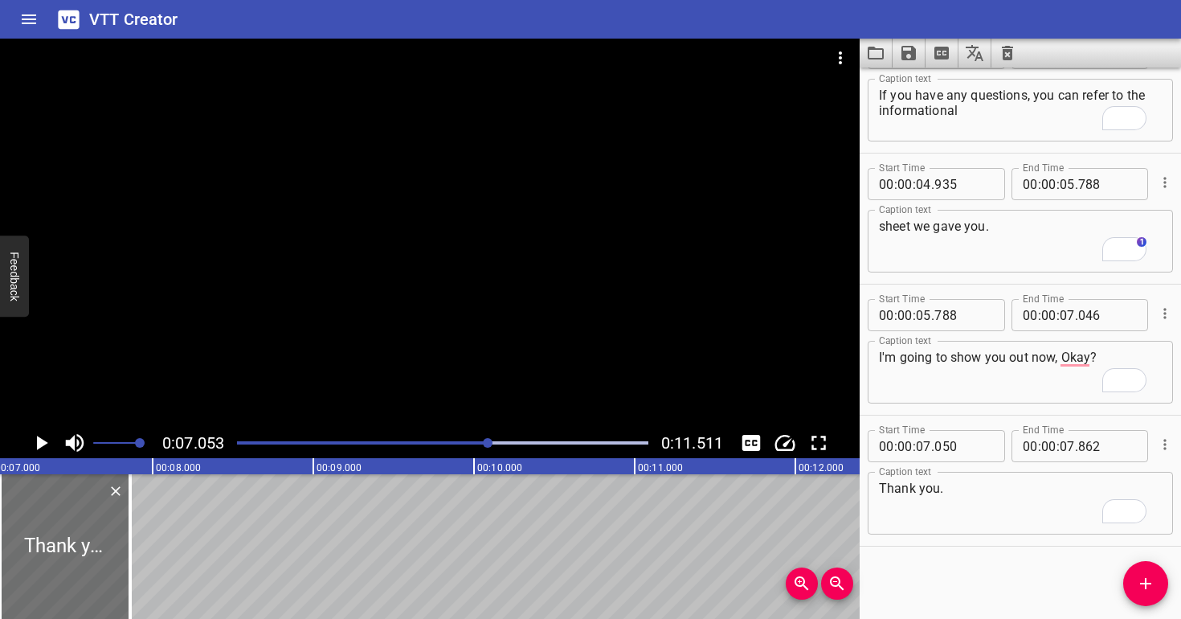
click at [470, 441] on div "Play progress" at bounding box center [283, 442] width 411 height 3
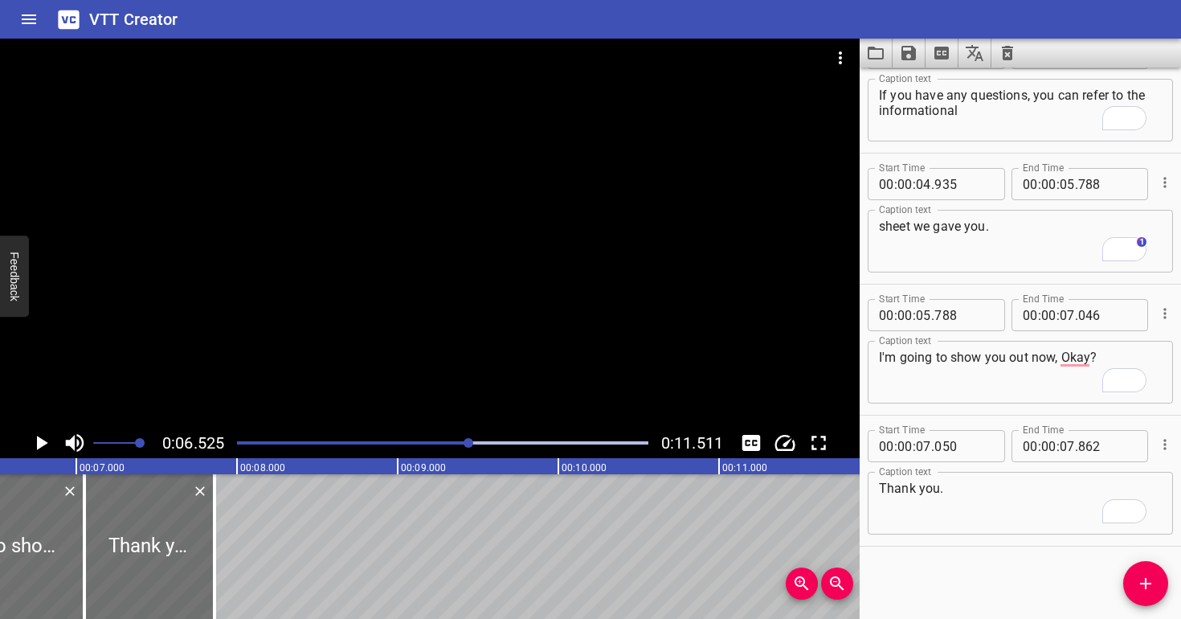
click at [402, 355] on div at bounding box center [430, 233] width 860 height 389
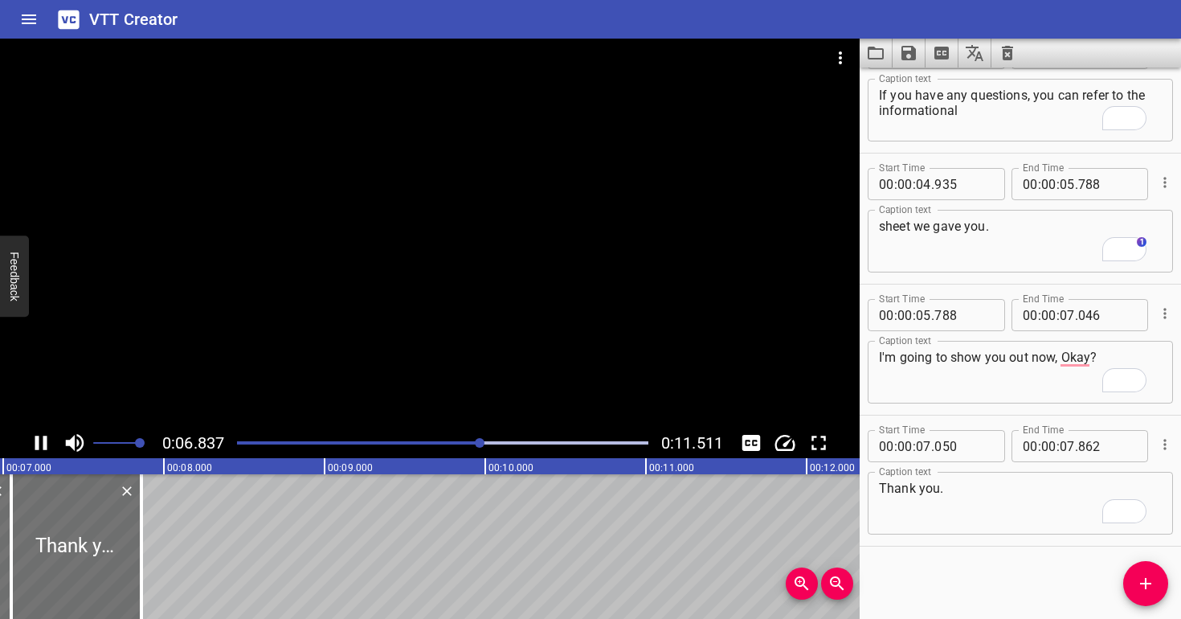
click at [407, 345] on div at bounding box center [430, 233] width 860 height 389
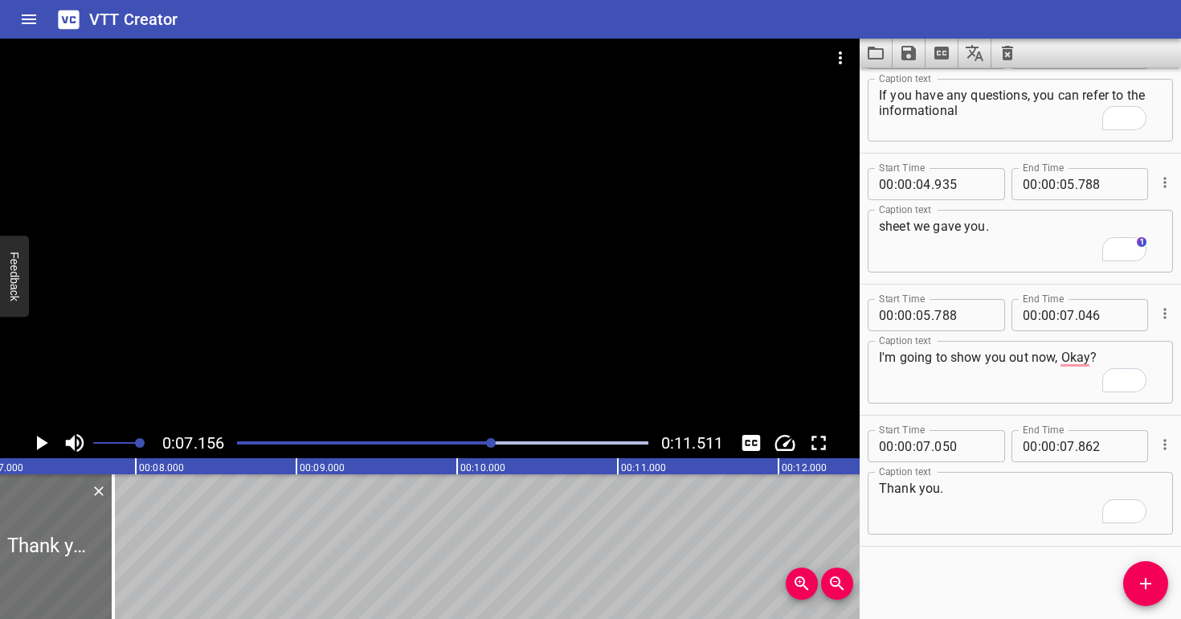
click at [406, 345] on div at bounding box center [430, 233] width 860 height 389
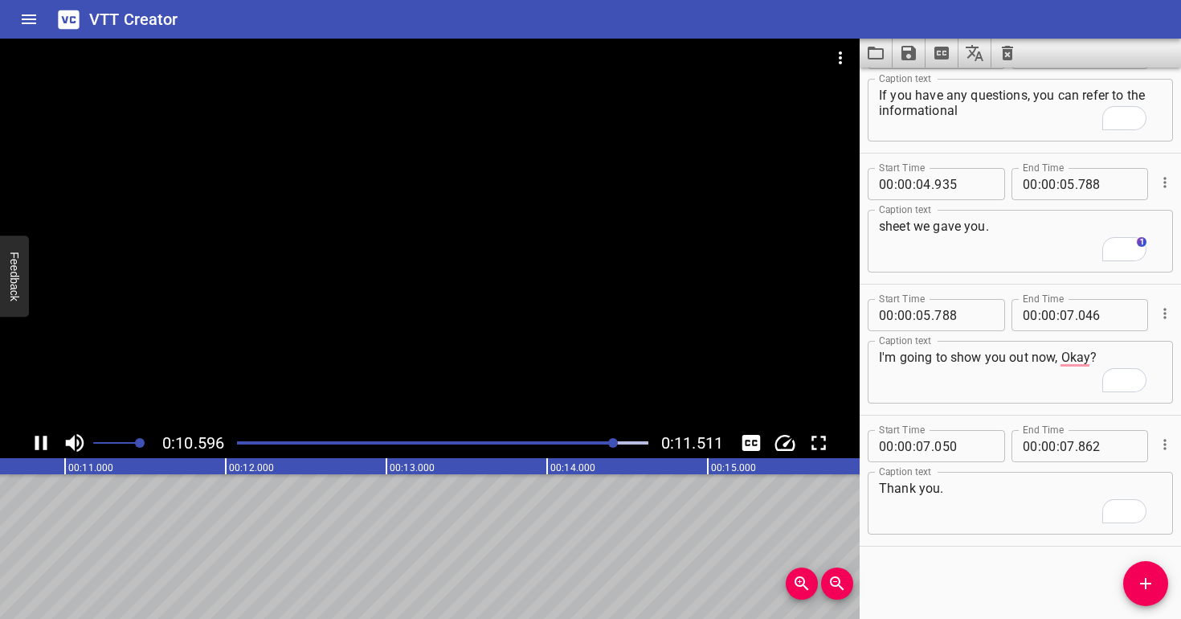
click at [419, 441] on div "Play progress" at bounding box center [410, 442] width 411 height 3
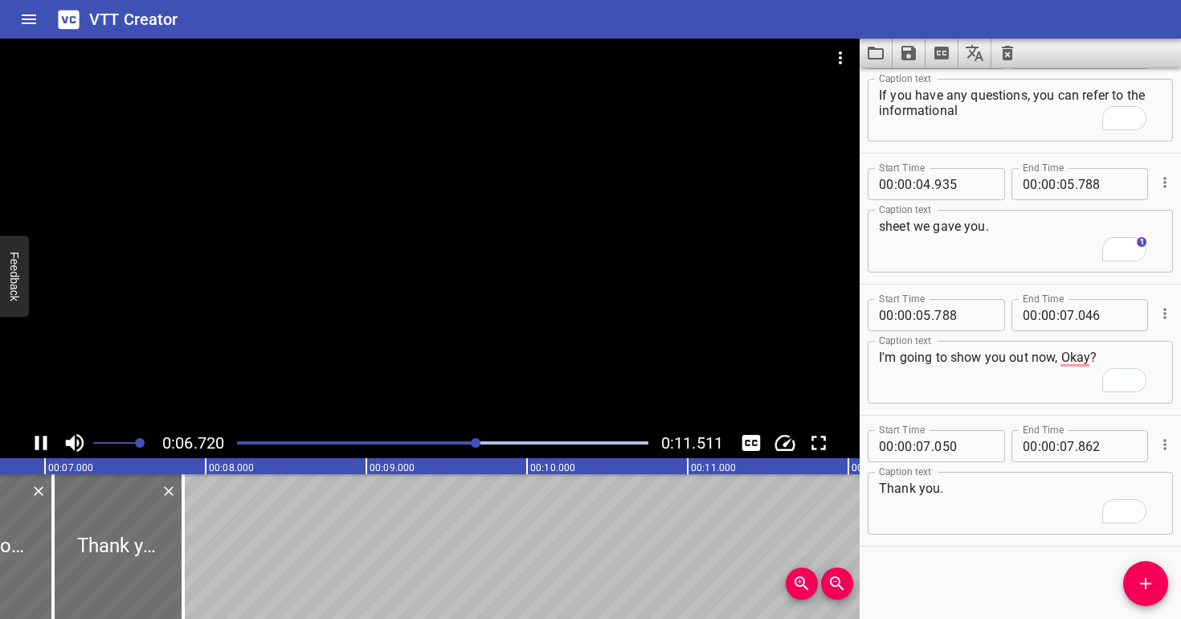
click at [443, 313] on div at bounding box center [430, 233] width 860 height 389
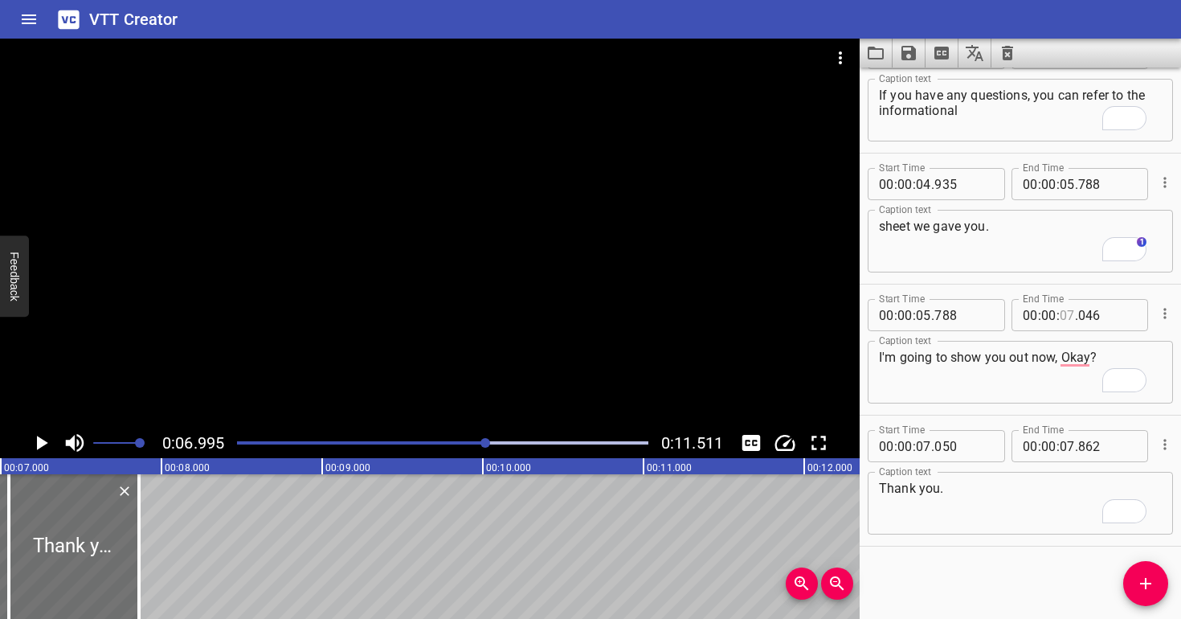
click at [1064, 309] on input "number" at bounding box center [1067, 315] width 15 height 32
type input "06"
type input "995"
click at [921, 451] on input "number" at bounding box center [923, 446] width 15 height 32
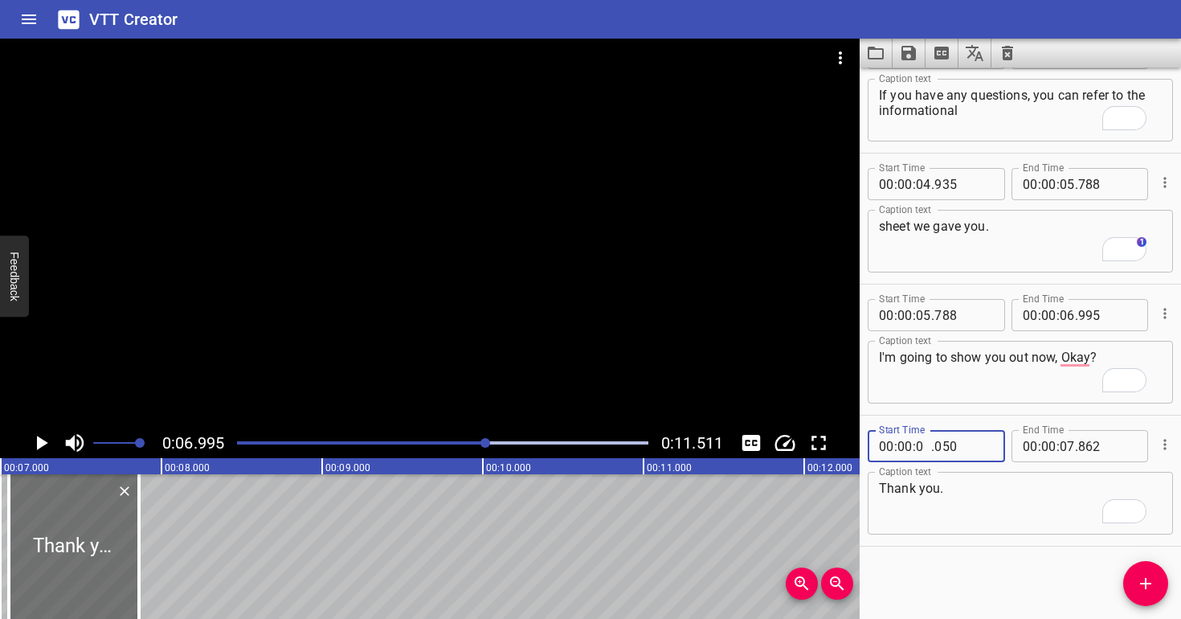
type input "06"
type input "995"
click at [912, 520] on textarea "Thank you." at bounding box center [1020, 503] width 283 height 46
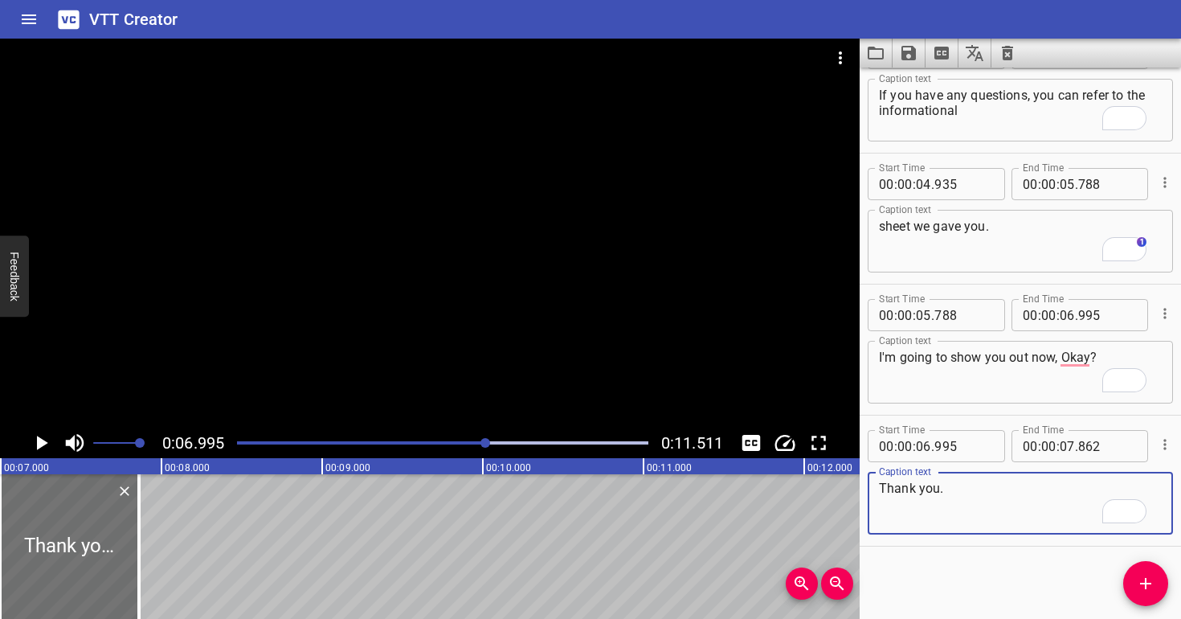
click at [425, 270] on div at bounding box center [430, 233] width 860 height 389
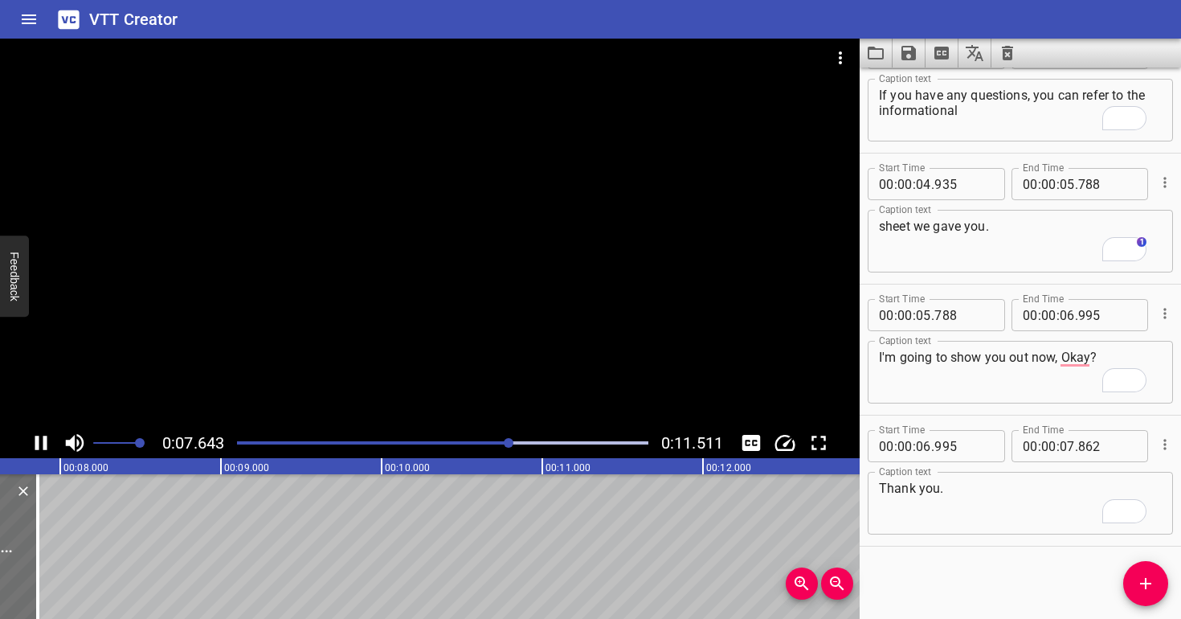
click at [418, 441] on div "Play progress" at bounding box center [304, 442] width 411 height 3
click at [473, 353] on div at bounding box center [430, 233] width 860 height 389
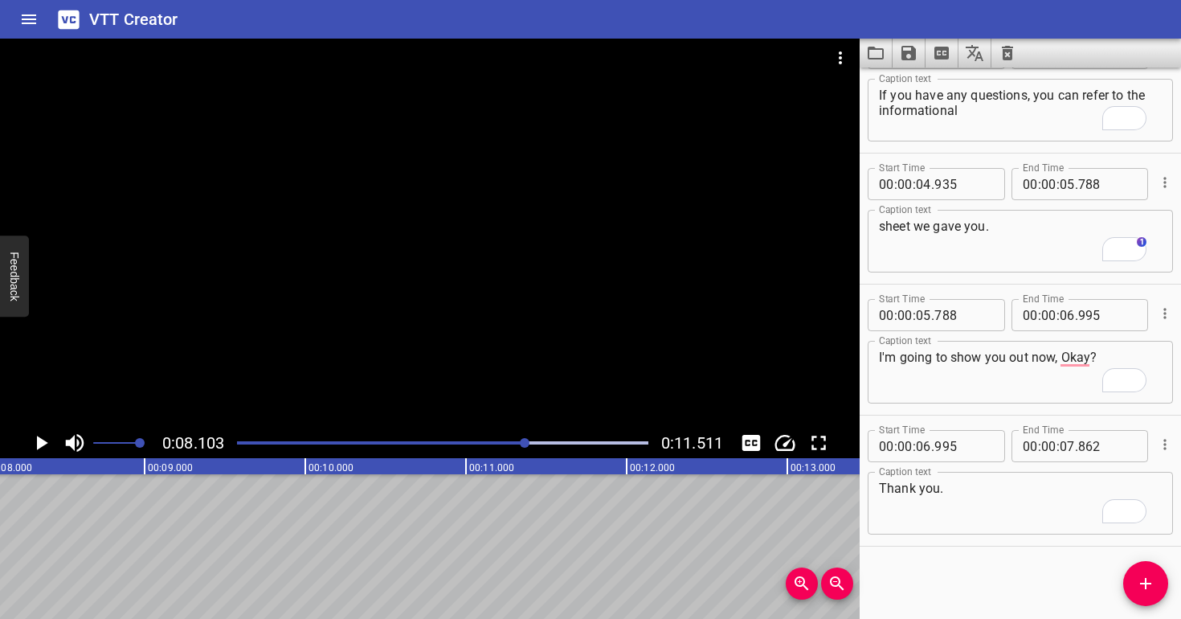
click at [482, 447] on div at bounding box center [442, 442] width 431 height 22
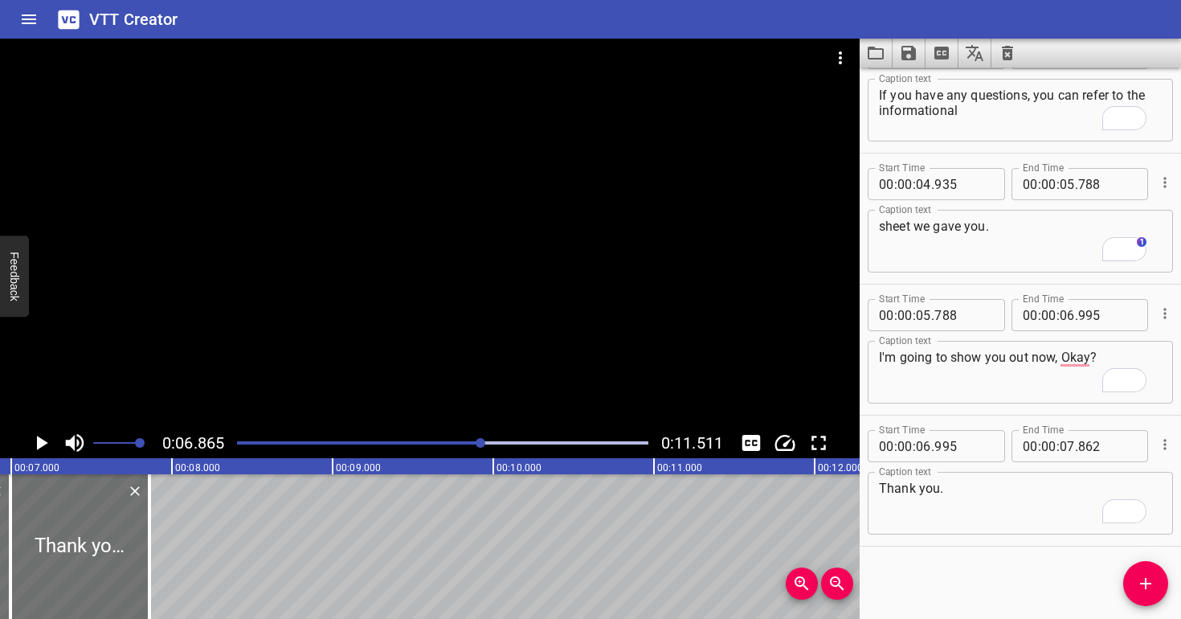
click at [481, 370] on div at bounding box center [430, 233] width 860 height 389
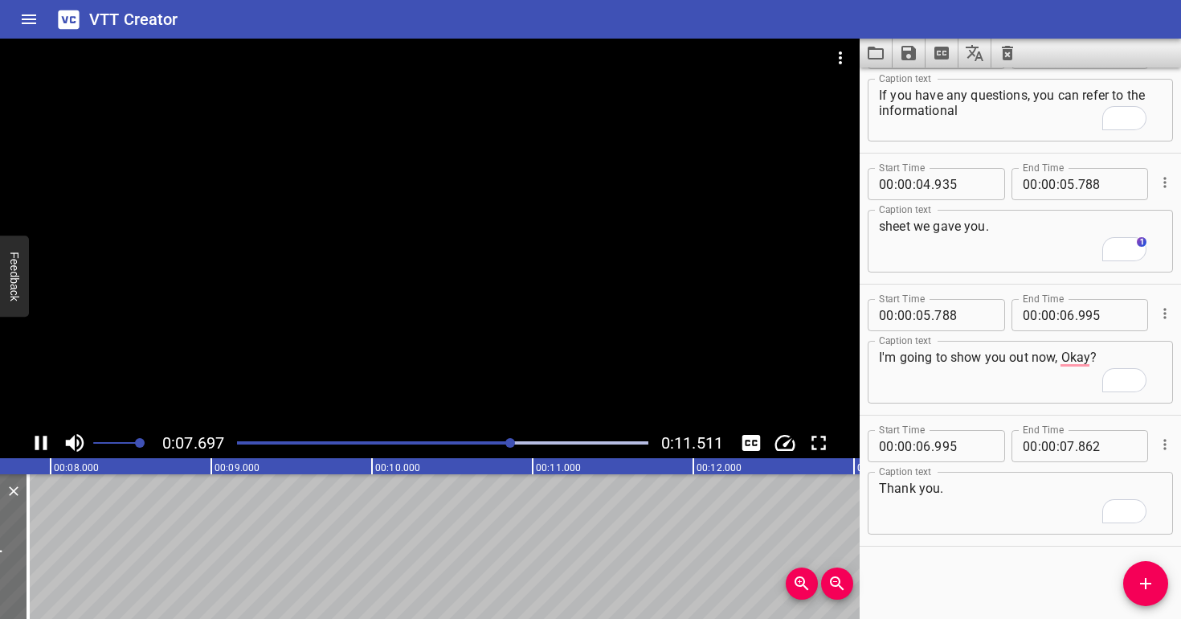
click at [480, 353] on div at bounding box center [430, 233] width 860 height 389
click at [620, 348] on div at bounding box center [430, 233] width 860 height 389
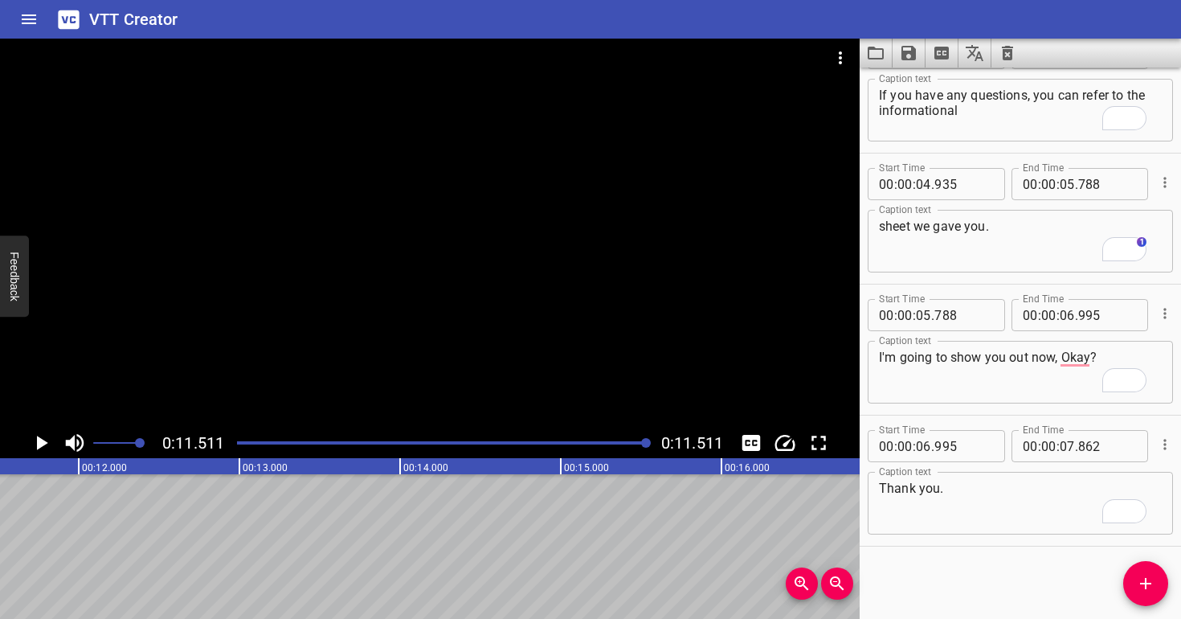
click at [417, 252] on div at bounding box center [430, 233] width 860 height 389
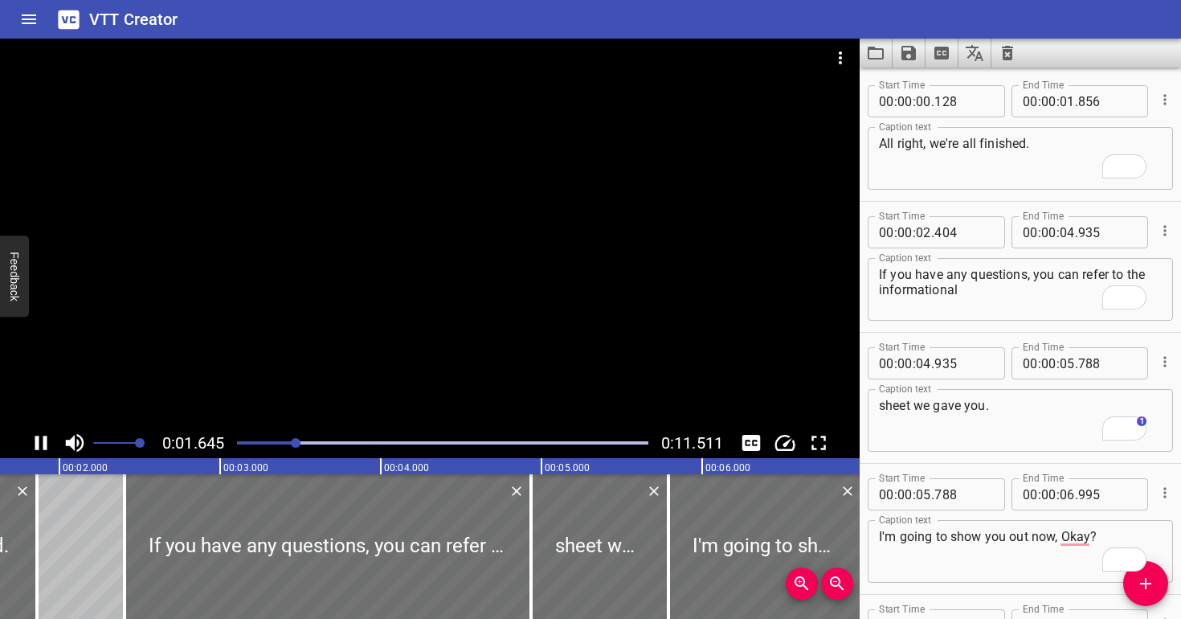
click at [510, 225] on div at bounding box center [430, 233] width 860 height 389
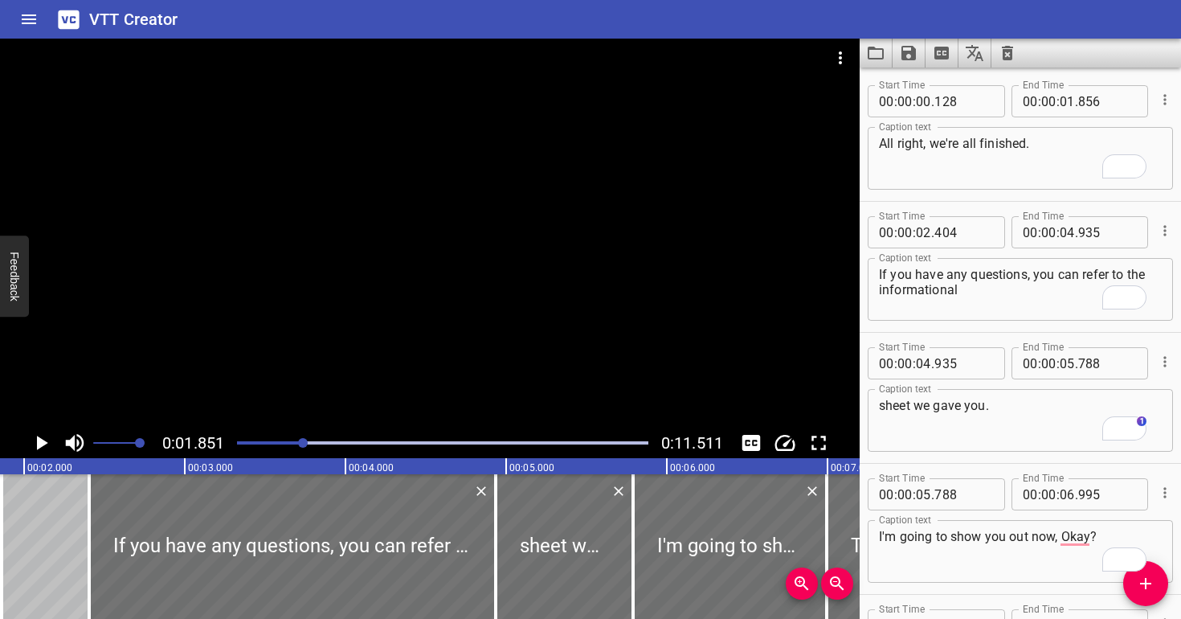
click at [510, 226] on div at bounding box center [430, 233] width 860 height 389
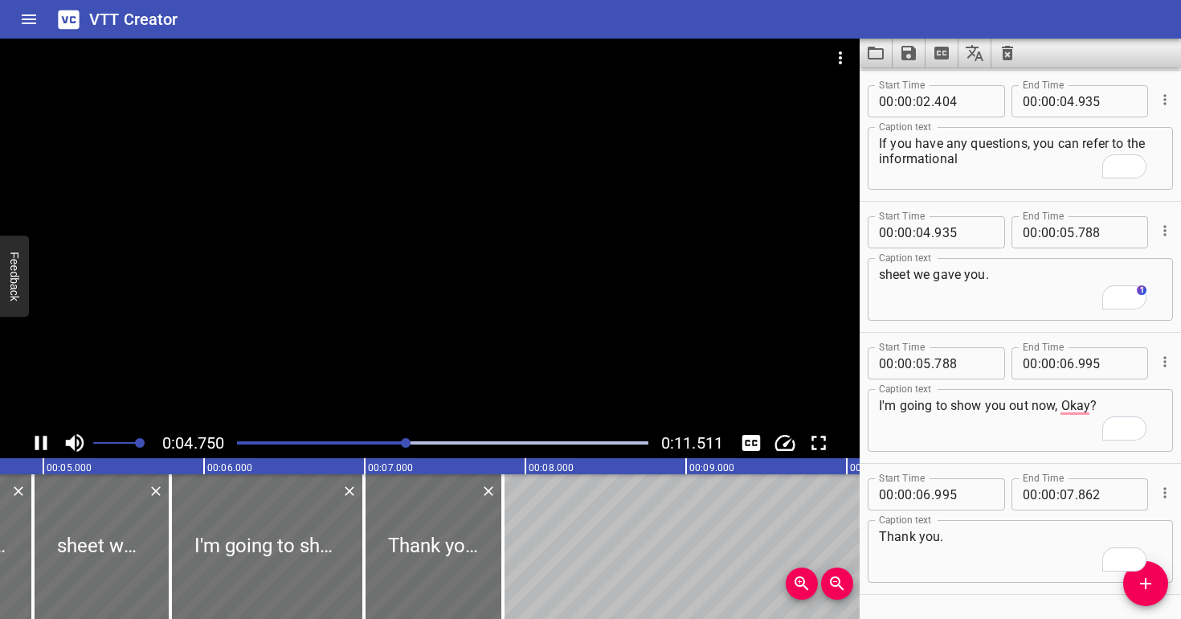
click at [515, 189] on div at bounding box center [430, 233] width 860 height 389
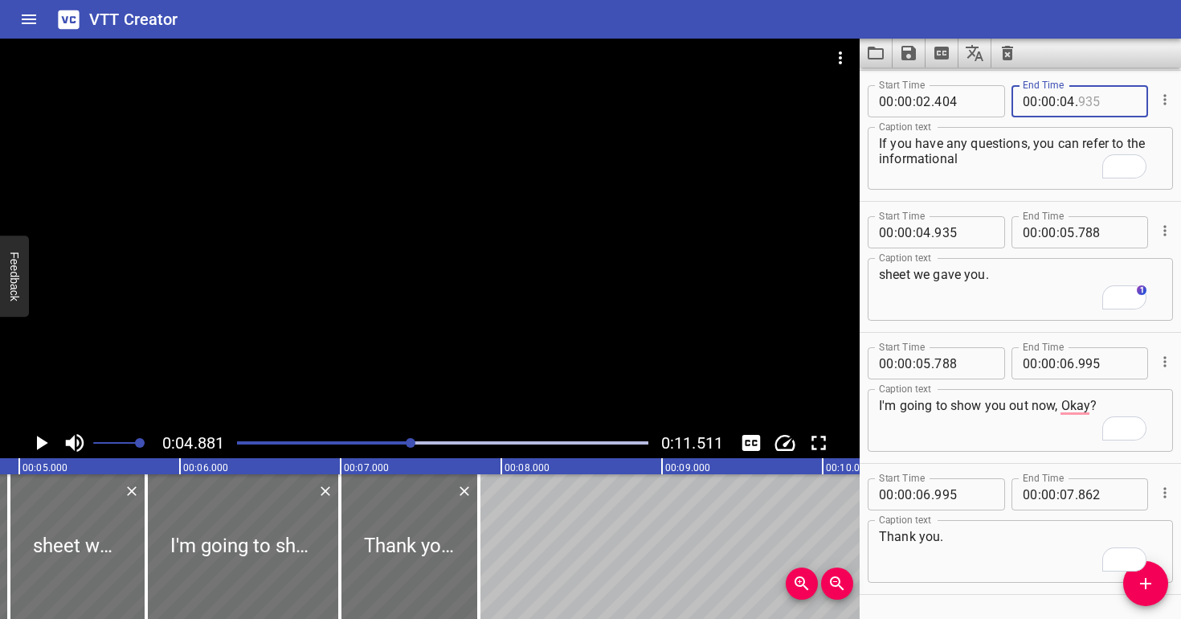
click at [1116, 100] on input "number" at bounding box center [1107, 101] width 59 height 32
type input "881"
click at [970, 239] on input "number" at bounding box center [963, 232] width 59 height 32
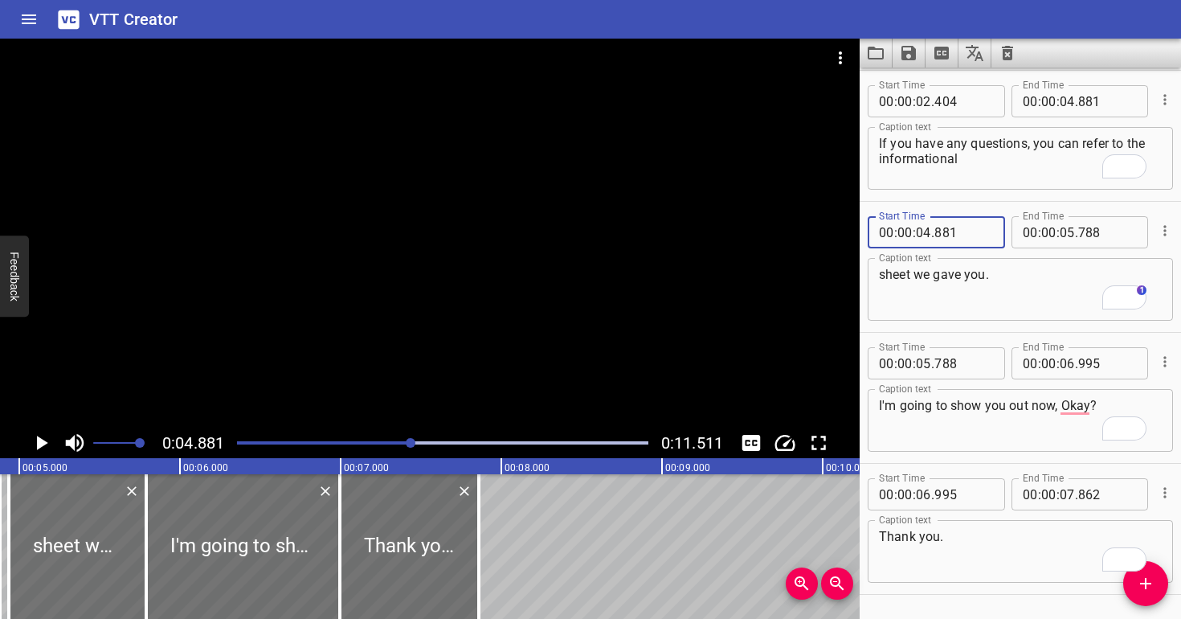
type input "881"
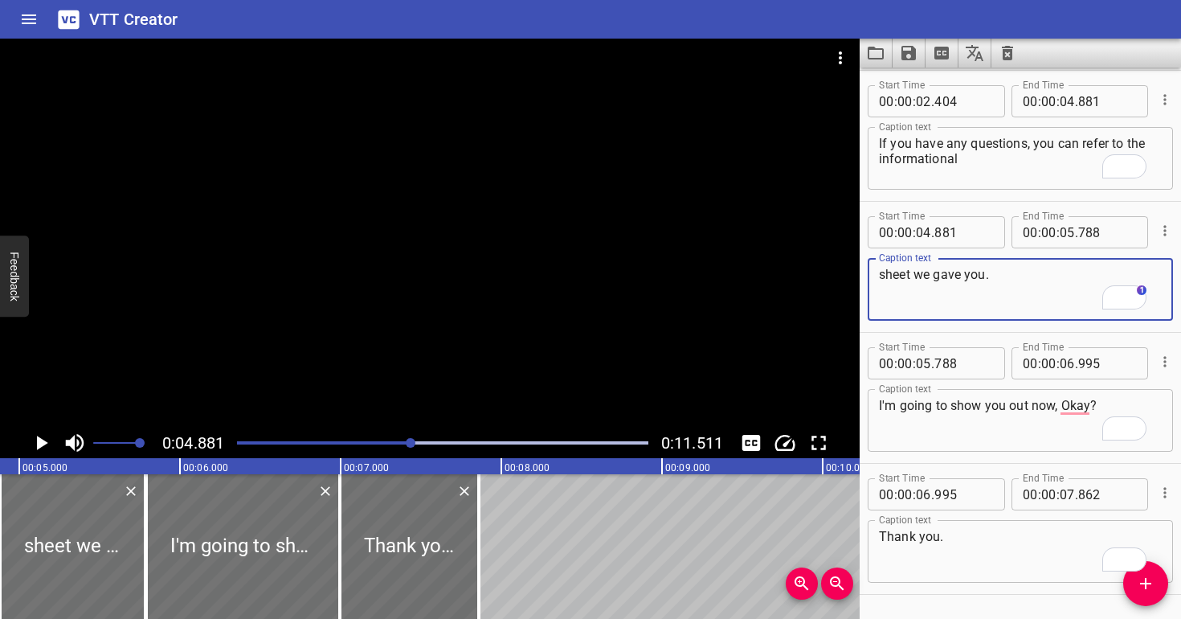
click at [967, 277] on textarea "sheet we gave you." at bounding box center [1020, 290] width 283 height 46
click at [395, 247] on div at bounding box center [430, 233] width 860 height 389
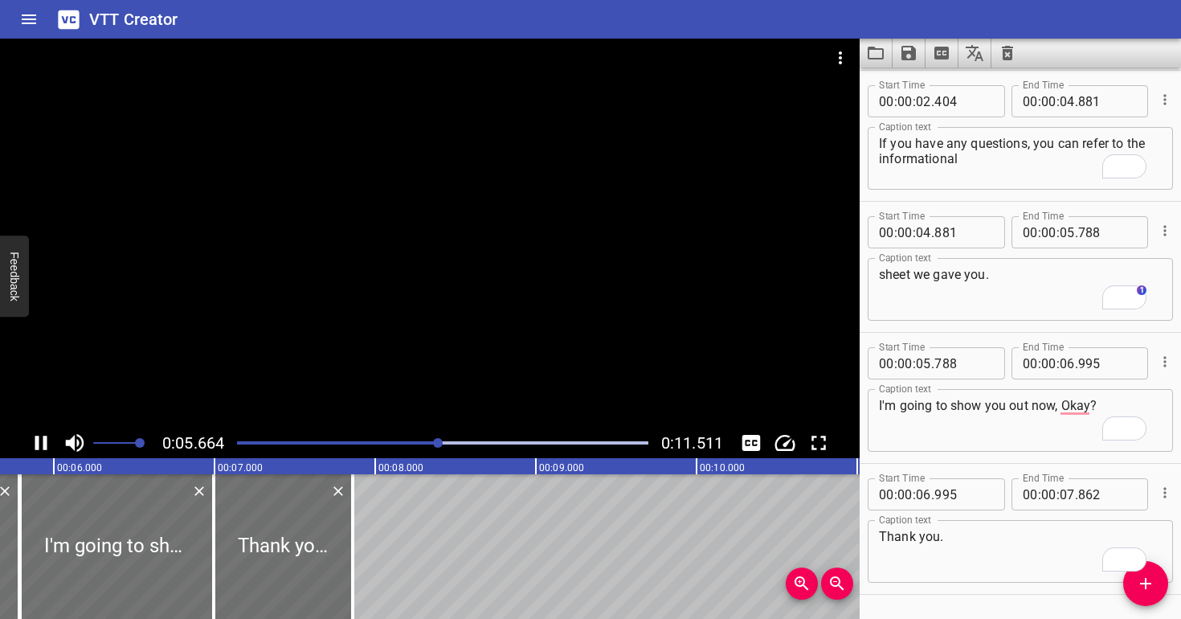
click at [413, 251] on div at bounding box center [430, 233] width 860 height 389
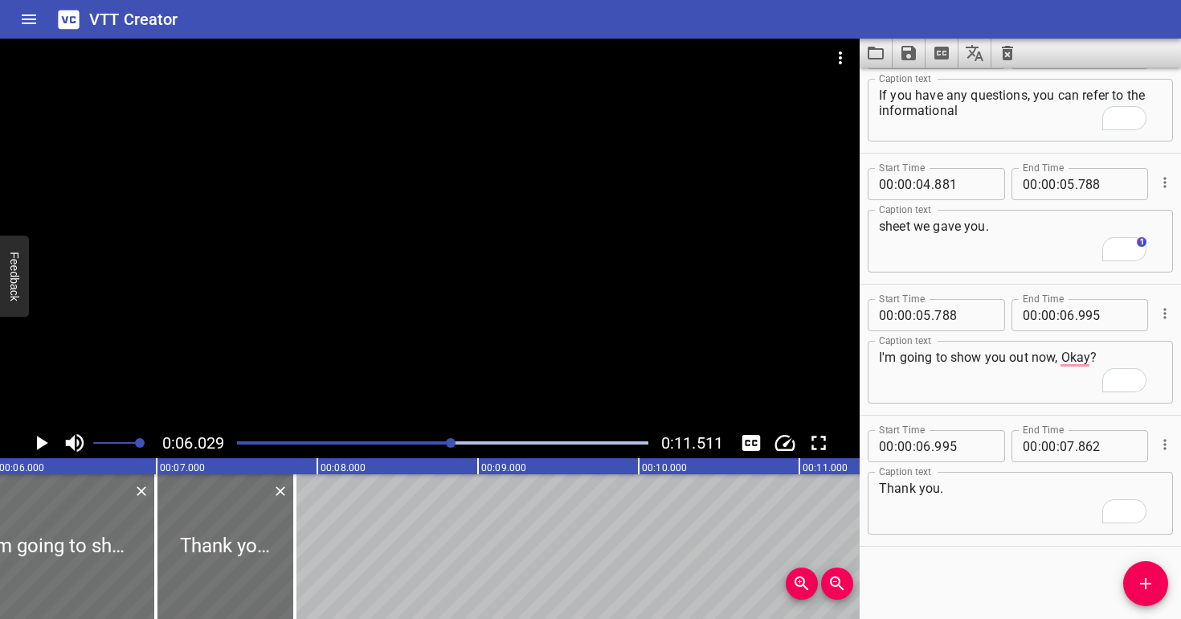
click at [413, 251] on div at bounding box center [430, 233] width 860 height 389
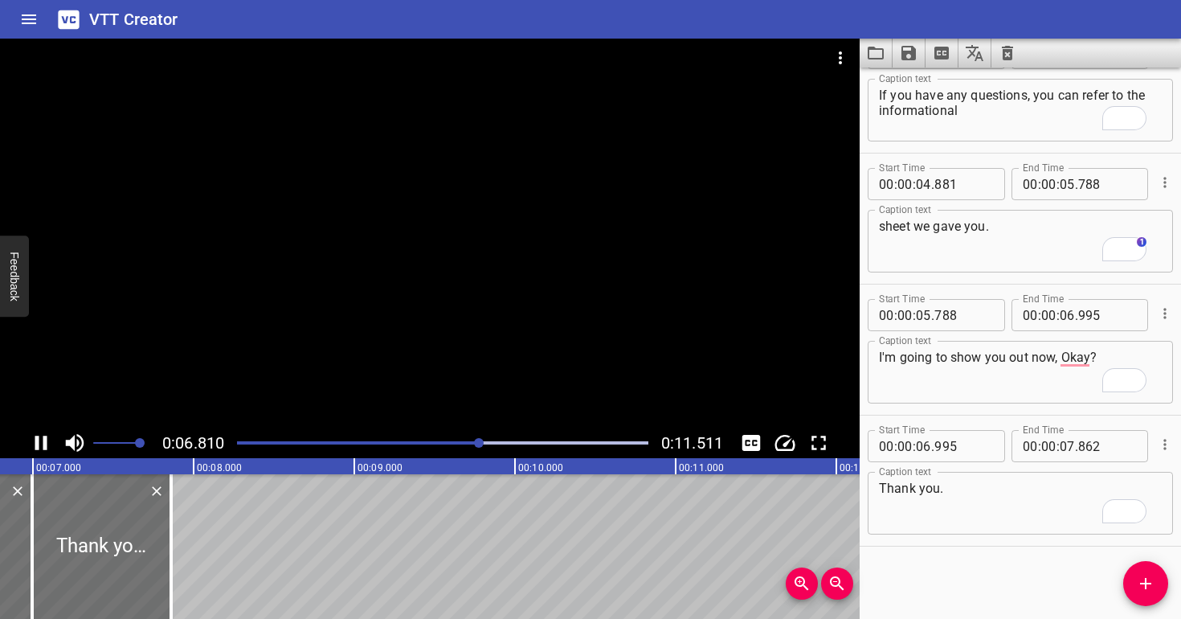
click at [411, 263] on div at bounding box center [430, 233] width 860 height 389
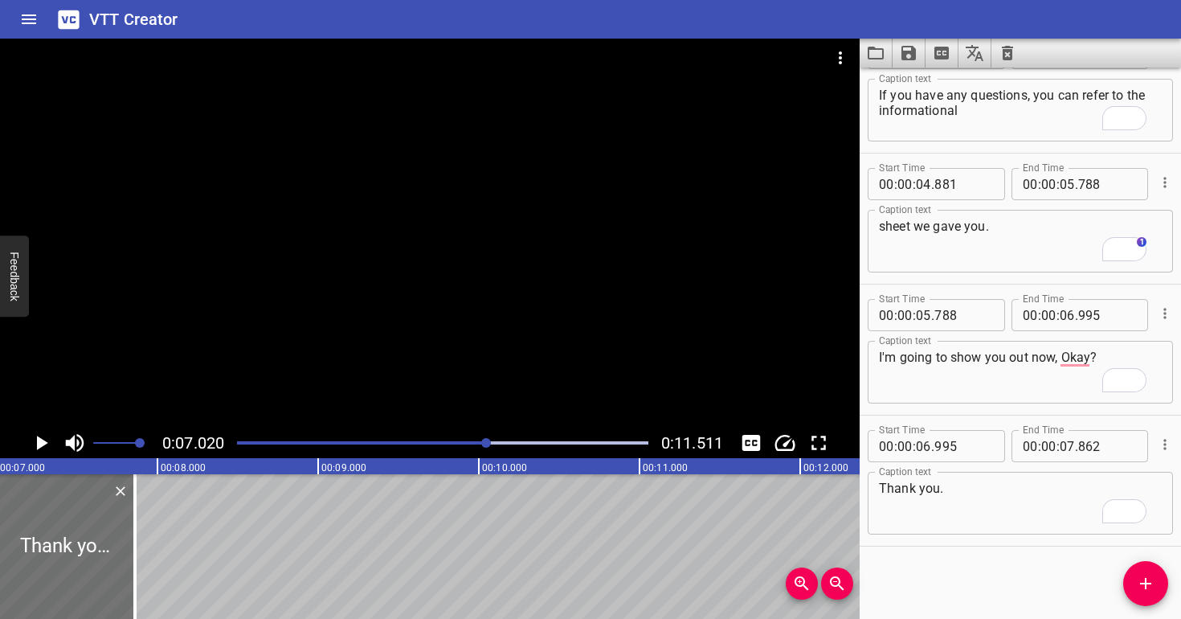
click at [411, 263] on div at bounding box center [430, 233] width 860 height 389
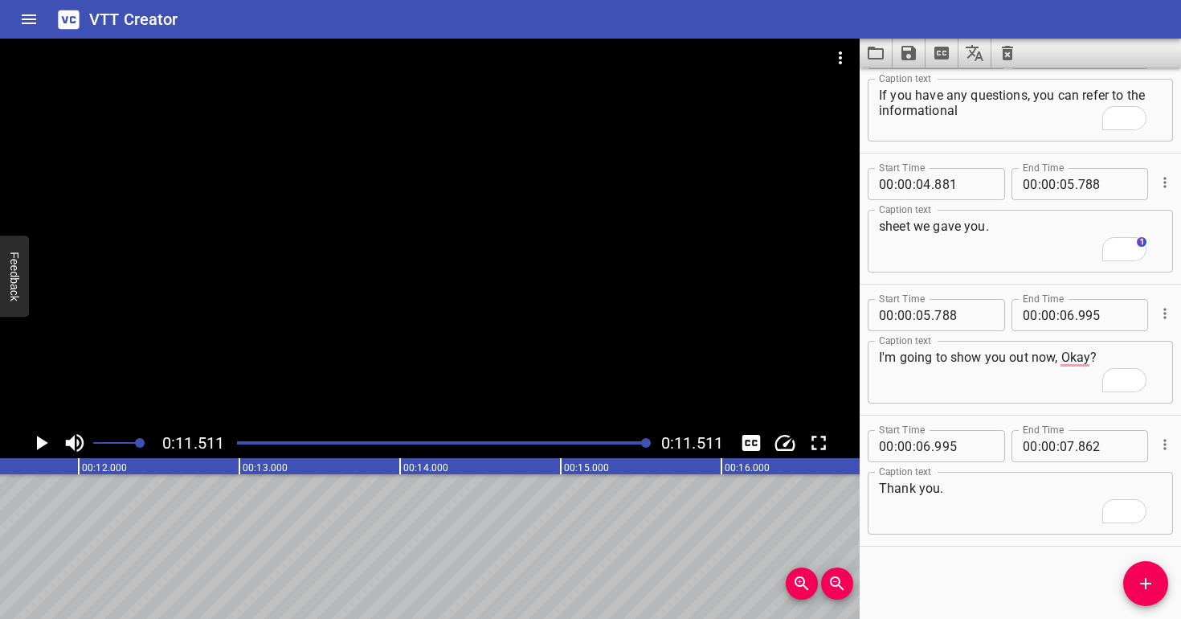
click at [401, 277] on div at bounding box center [430, 233] width 860 height 389
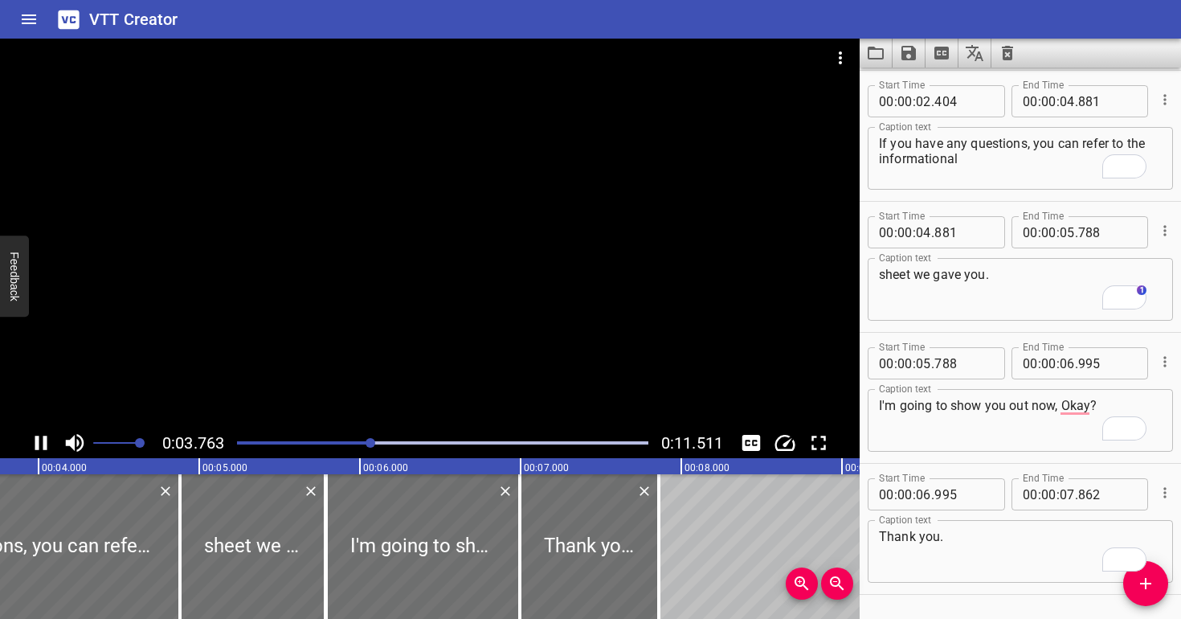
click at [331, 439] on div at bounding box center [442, 442] width 431 height 22
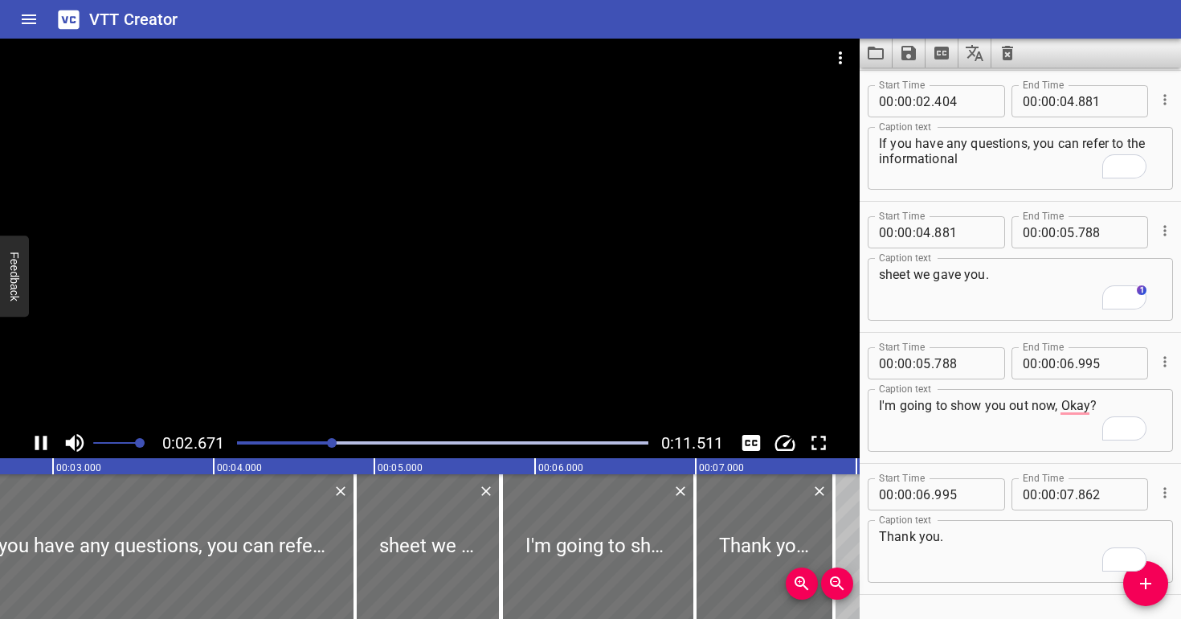
click at [315, 441] on div "Play progress" at bounding box center [126, 442] width 411 height 3
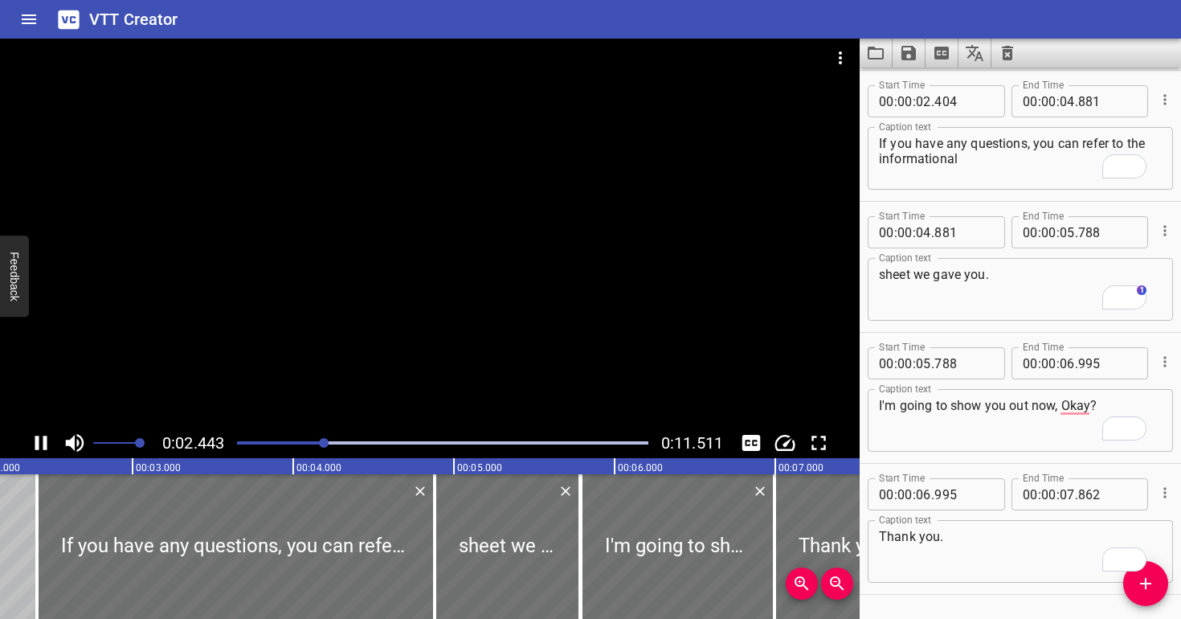
click at [291, 439] on div at bounding box center [442, 442] width 431 height 22
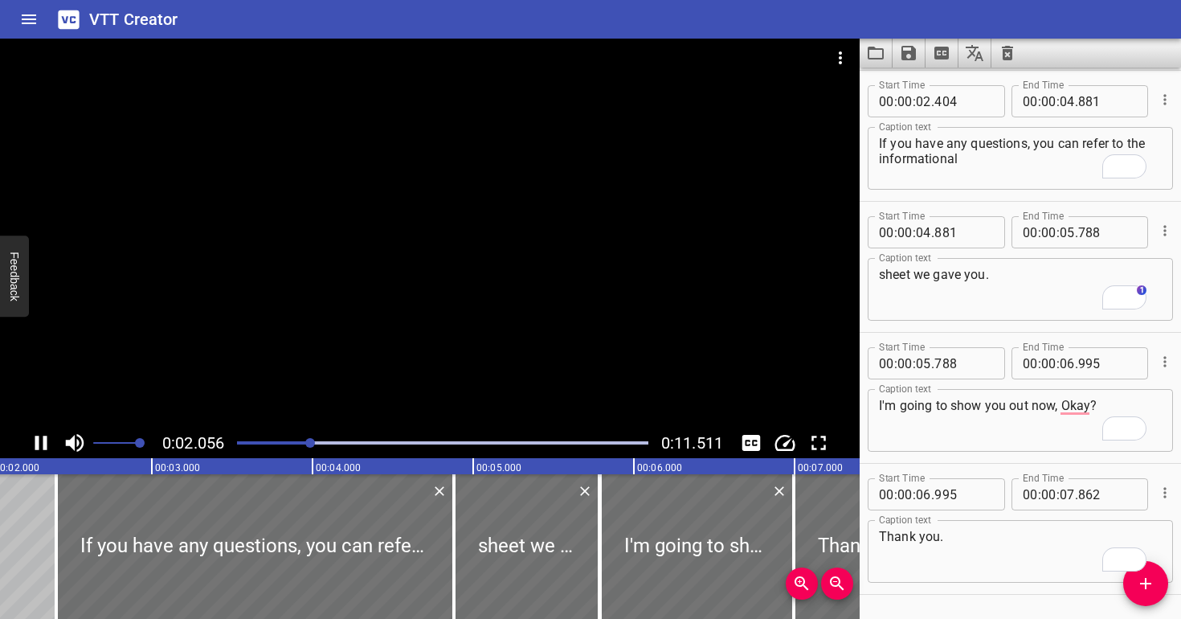
click at [374, 301] on div at bounding box center [430, 233] width 860 height 389
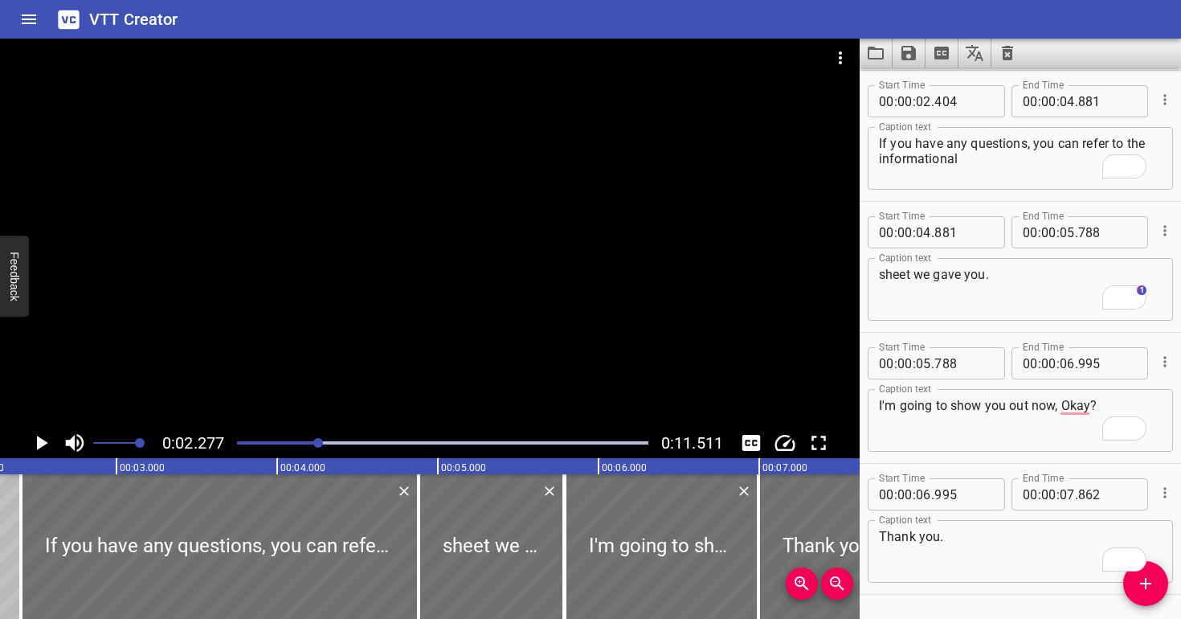
click at [373, 301] on div at bounding box center [430, 233] width 860 height 389
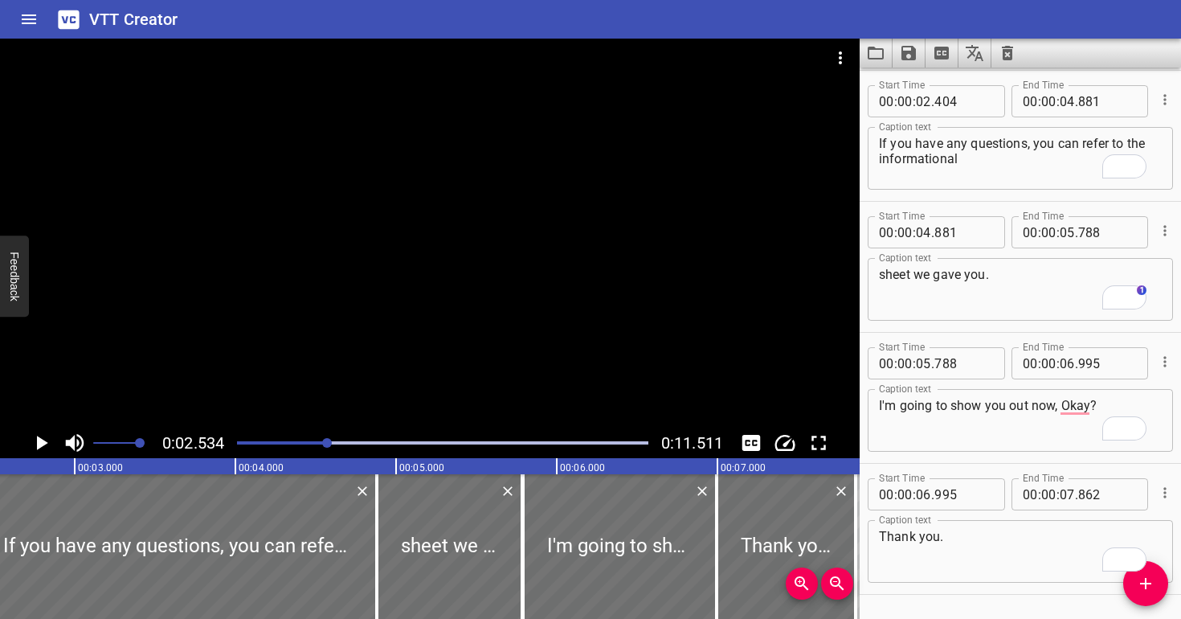
click at [373, 302] on div at bounding box center [430, 233] width 860 height 389
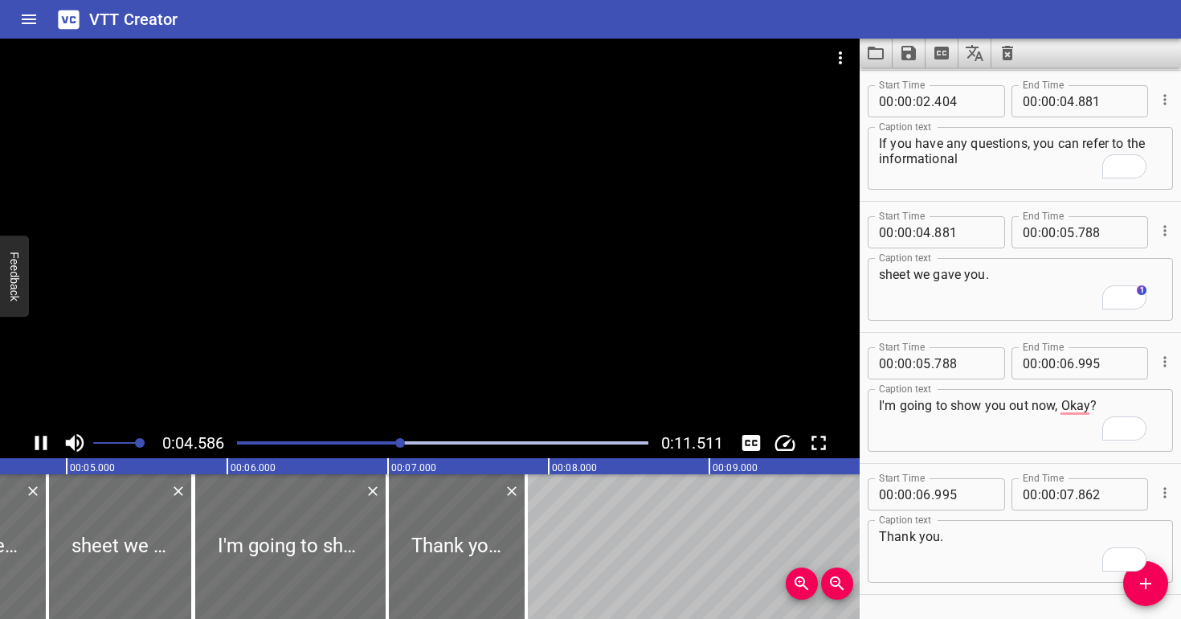
click at [385, 280] on div at bounding box center [430, 233] width 860 height 389
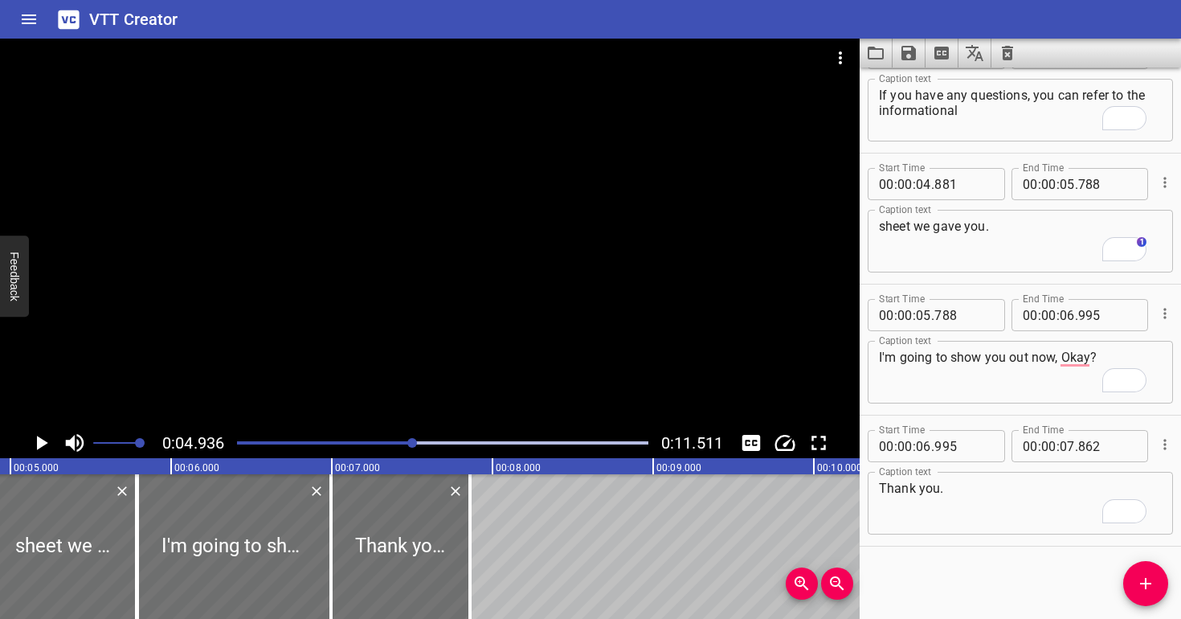
click at [383, 284] on div at bounding box center [430, 233] width 860 height 389
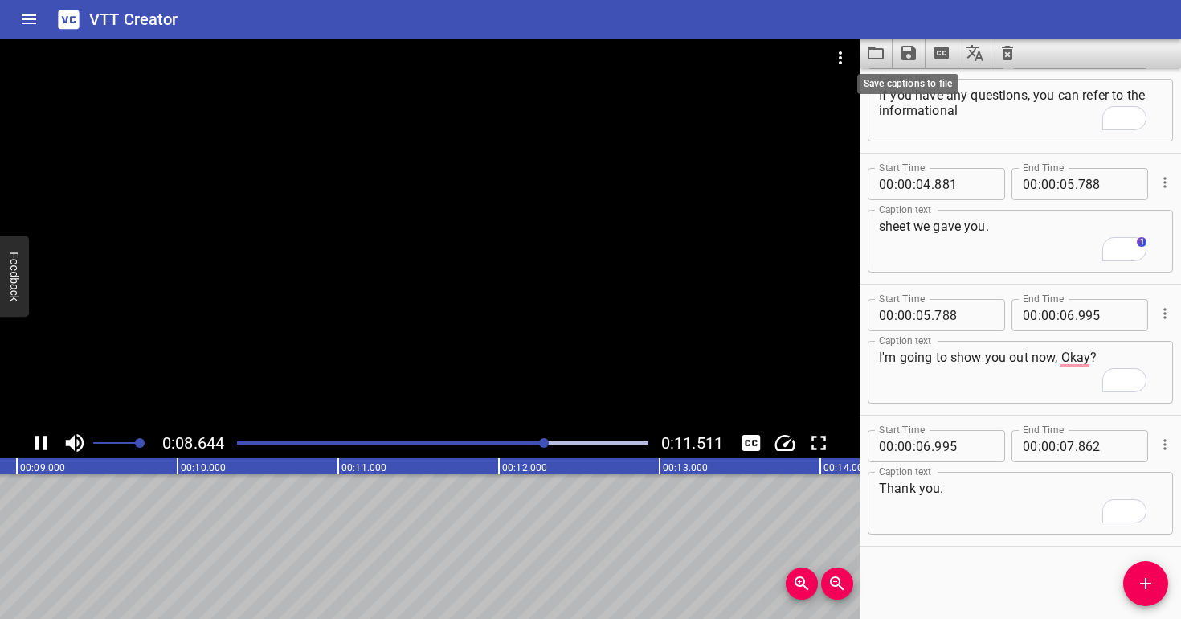
click at [913, 55] on icon "Save captions to file" at bounding box center [908, 53] width 14 height 14
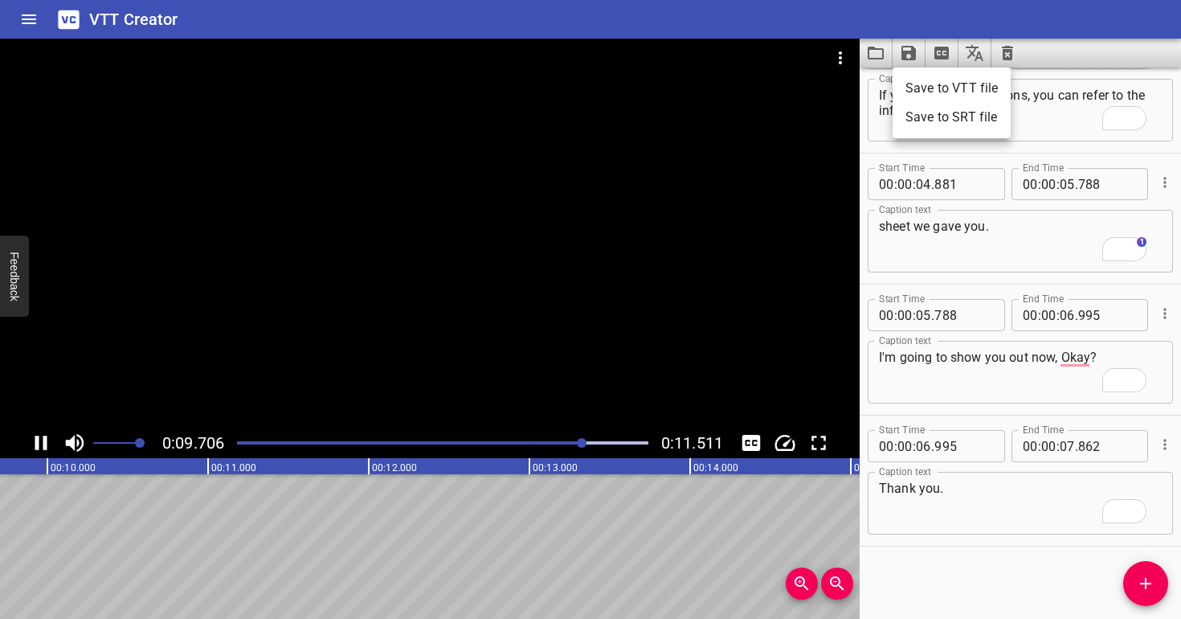
click at [937, 92] on li "Save to VTT file" at bounding box center [951, 88] width 118 height 29
